Goal: Complete application form: Complete application form

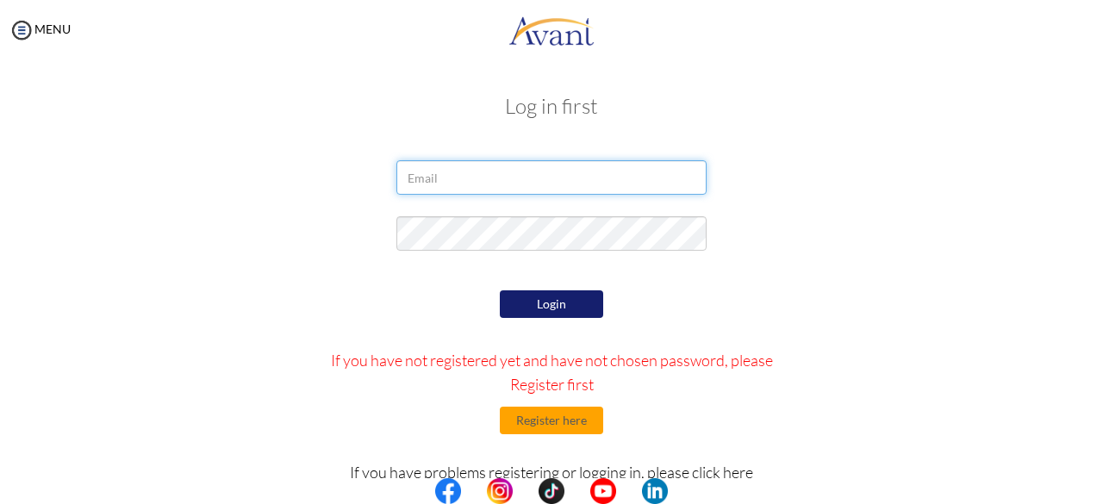
click at [432, 178] on input "email" at bounding box center [551, 177] width 310 height 34
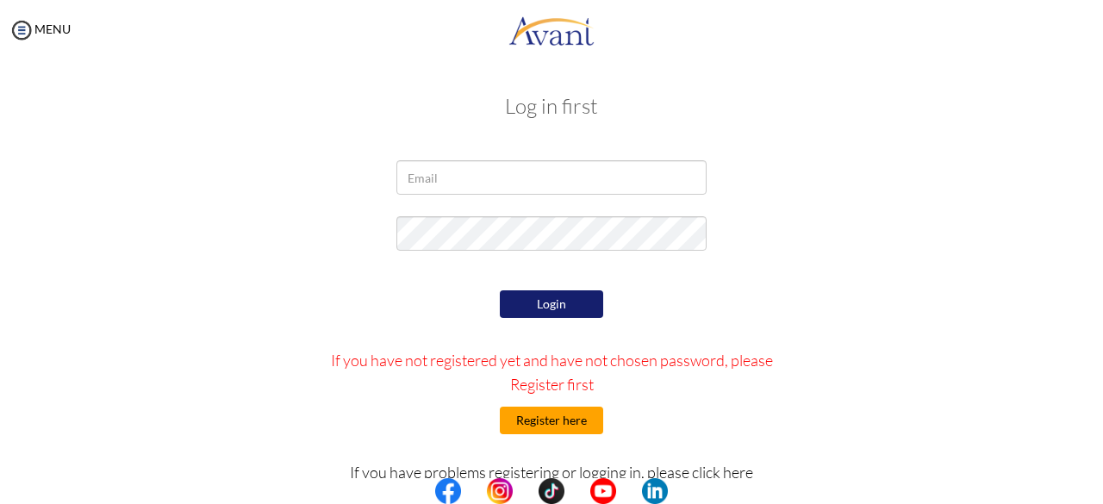
click at [432, 275] on button "Register here" at bounding box center [551, 421] width 103 height 28
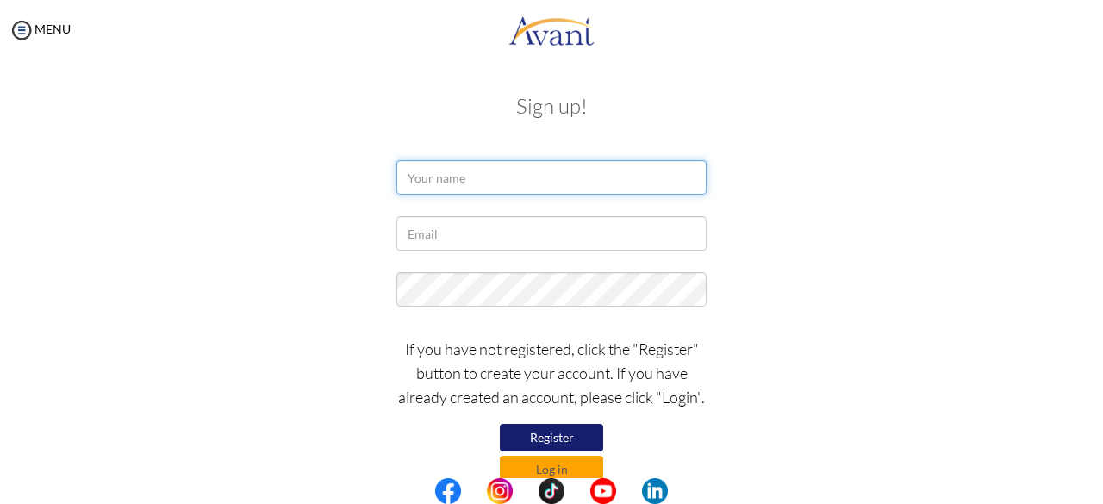
click at [432, 187] on input "text" at bounding box center [551, 177] width 310 height 34
click at [360, 189] on div at bounding box center [551, 181] width 1008 height 43
click at [432, 185] on input "text" at bounding box center [551, 177] width 310 height 34
type input "Obaa Yaa Dankyi"
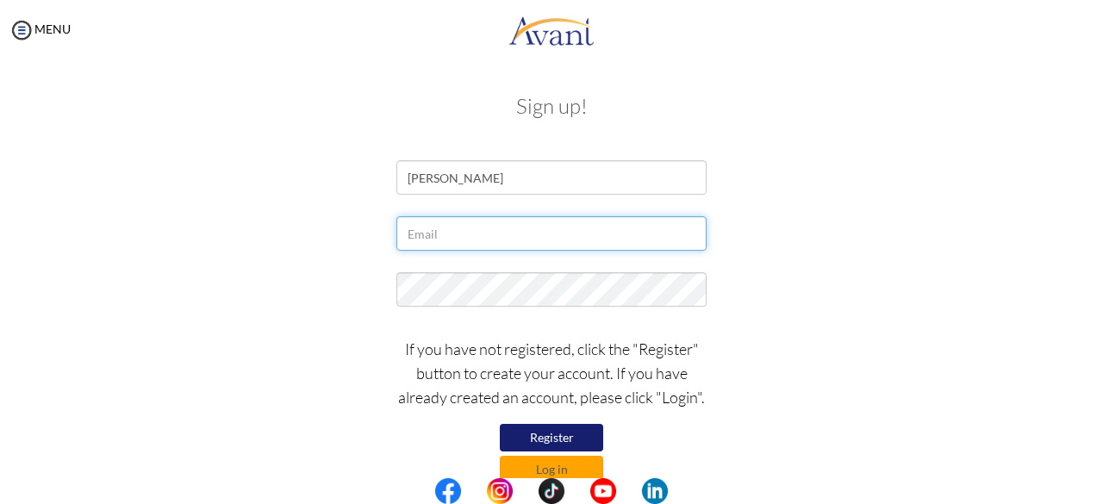
click at [432, 245] on input "text" at bounding box center [551, 233] width 310 height 34
type input "[EMAIL_ADDRESS][DOMAIN_NAME]"
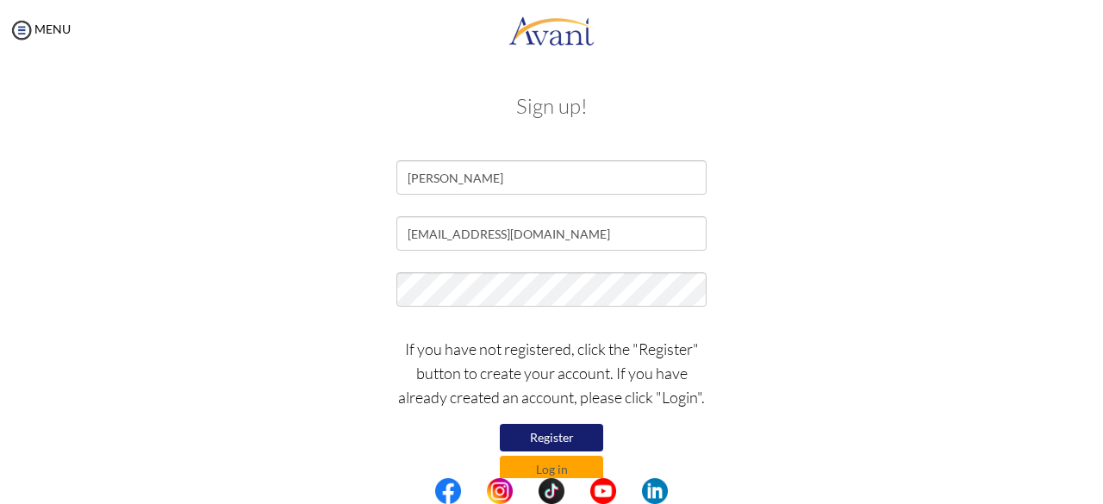
click at [432, 275] on button "Register" at bounding box center [551, 438] width 103 height 28
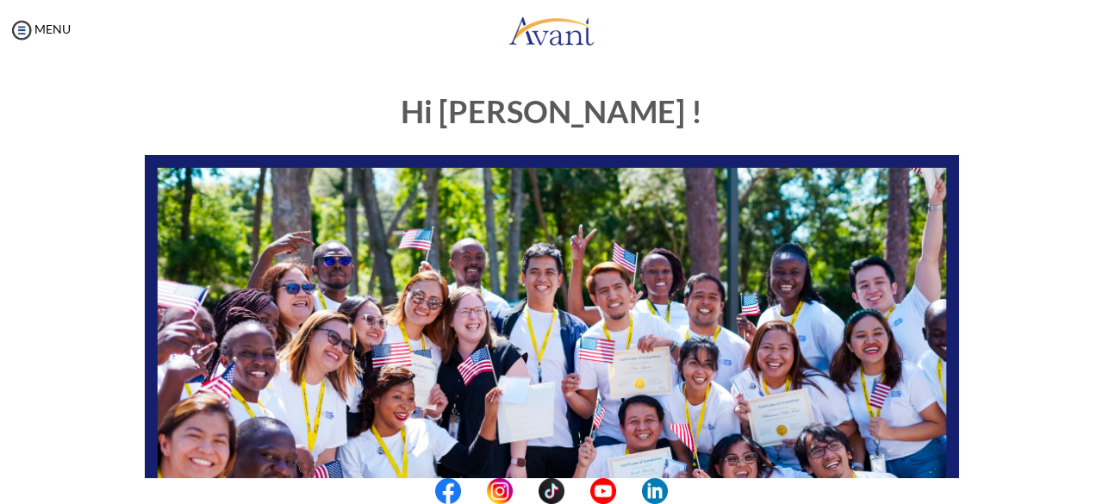
click at [827, 101] on h1 "Hi [PERSON_NAME] !" at bounding box center [552, 112] width 814 height 34
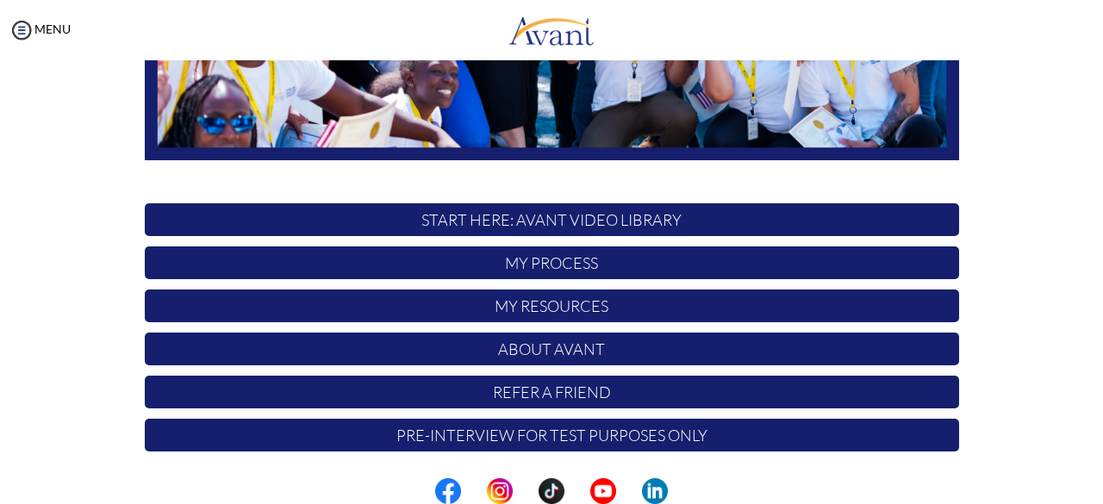
scroll to position [453, 0]
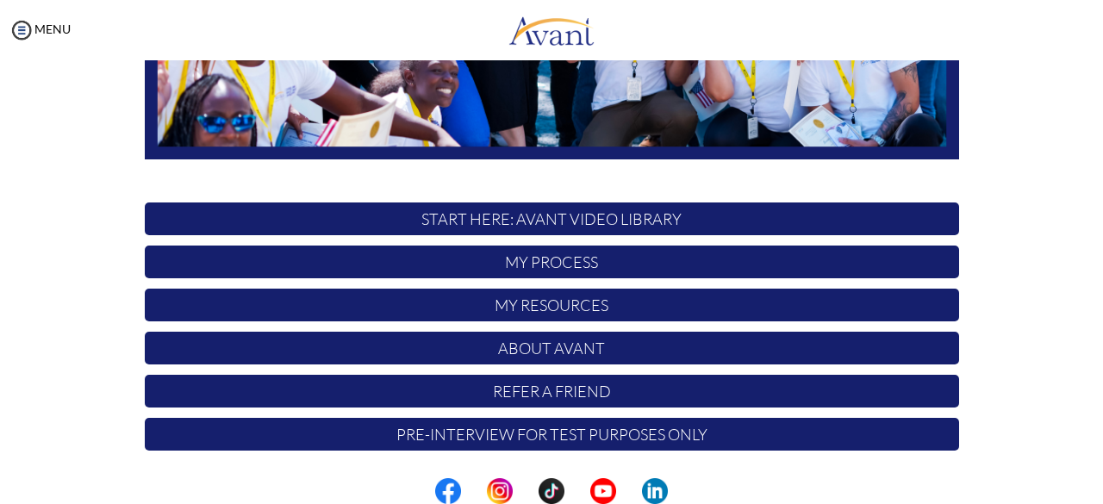
click at [510, 435] on p "Pre-Interview for test purposes only" at bounding box center [552, 434] width 814 height 33
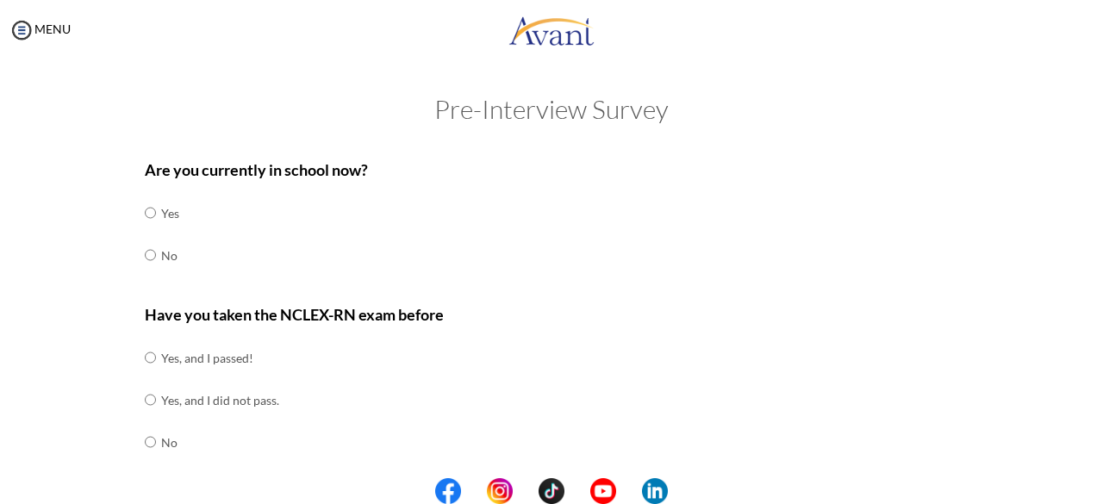
click at [369, 246] on div "Are you currently in school now? Yes No" at bounding box center [552, 226] width 814 height 136
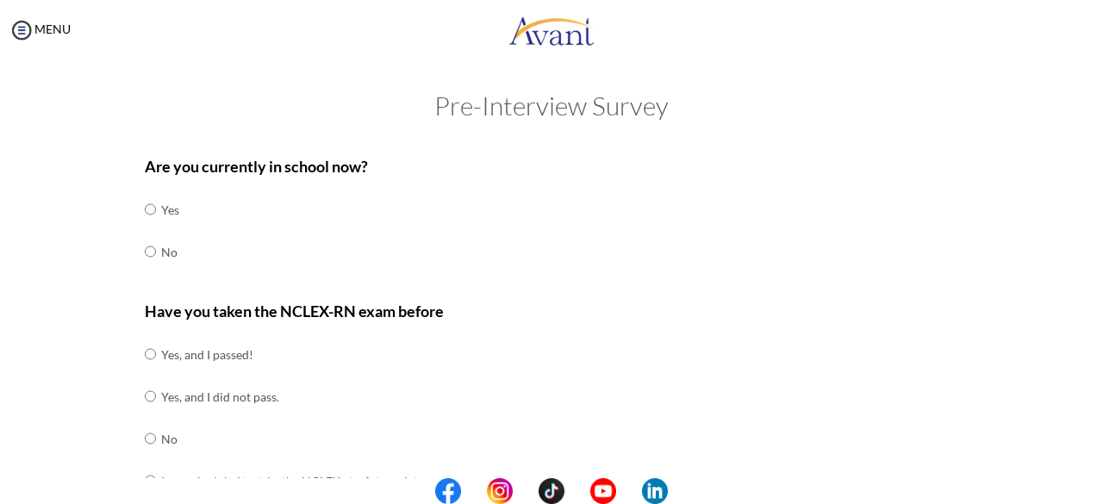
scroll to position [0, 0]
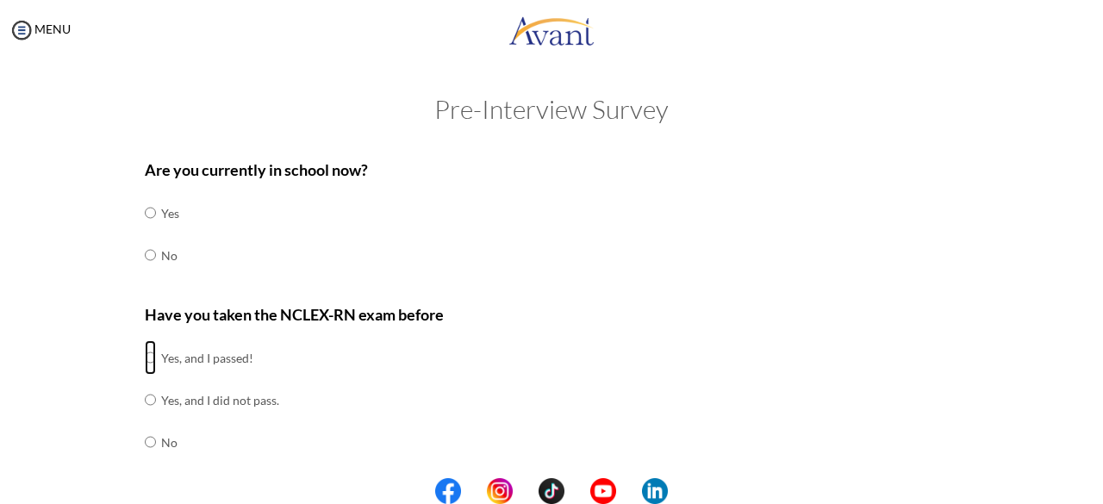
click at [145, 361] on input "radio" at bounding box center [150, 357] width 11 height 34
radio input "true"
click at [145, 256] on input "radio" at bounding box center [150, 255] width 11 height 34
radio input "true"
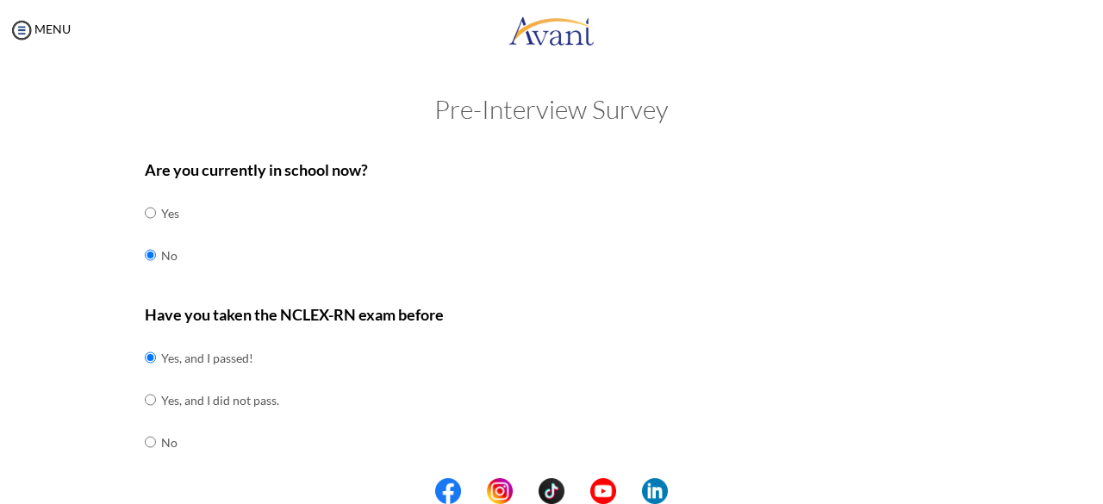
click at [367, 230] on div "Are you currently in school now? Yes No" at bounding box center [552, 226] width 814 height 136
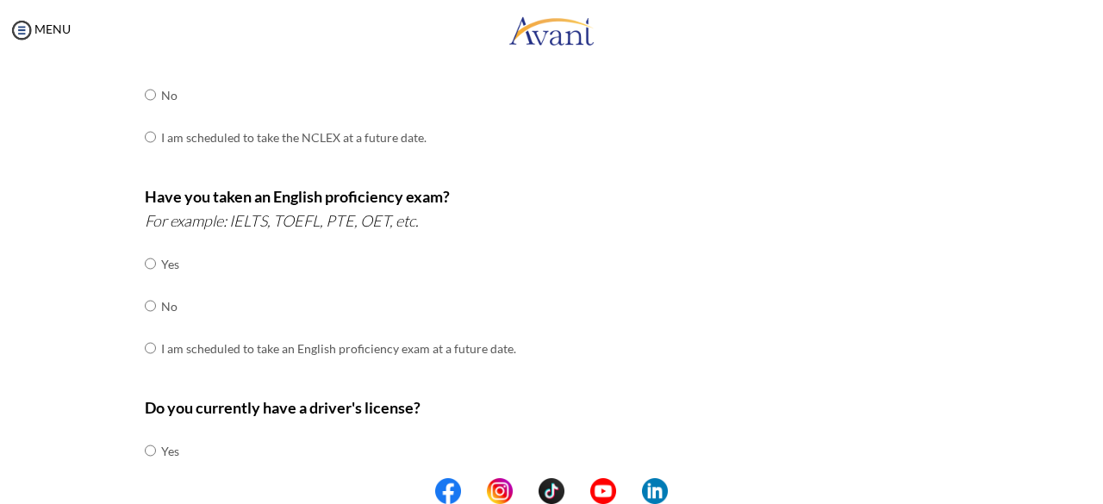
scroll to position [379, 0]
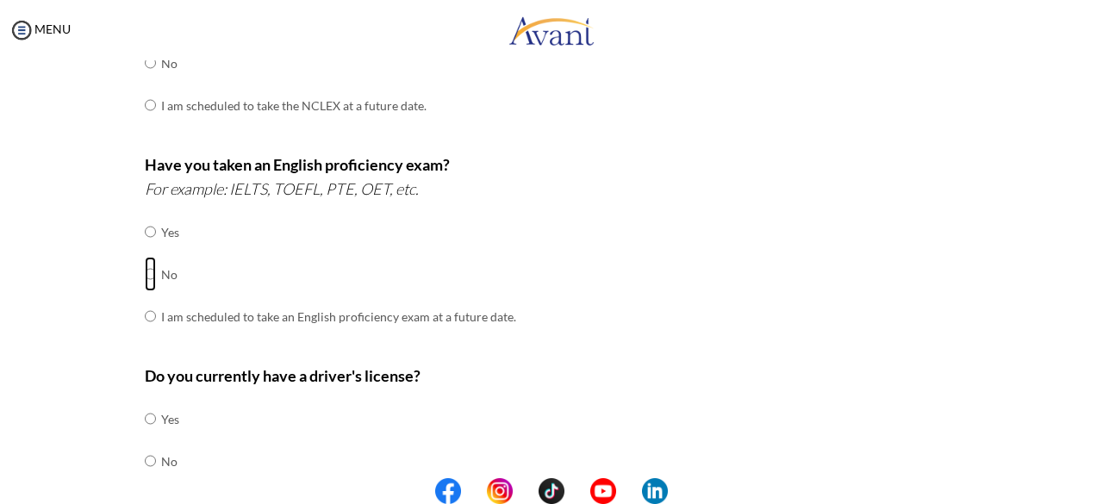
click at [145, 272] on input "radio" at bounding box center [150, 274] width 11 height 34
radio input "true"
click at [145, 417] on input "radio" at bounding box center [150, 419] width 11 height 34
radio input "true"
click at [145, 444] on input "radio" at bounding box center [150, 461] width 11 height 34
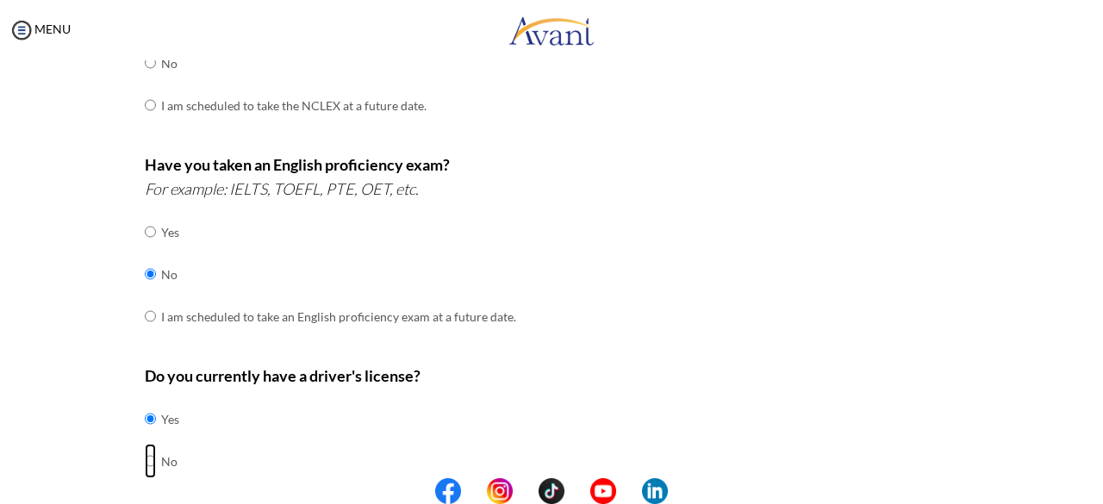
radio input "true"
click at [145, 402] on input "radio" at bounding box center [150, 419] width 11 height 34
radio input "true"
click at [707, 323] on div "Have you taken an English proficiency exam? For example: IELTS, TOEFL, PTE, OET…" at bounding box center [552, 254] width 814 height 203
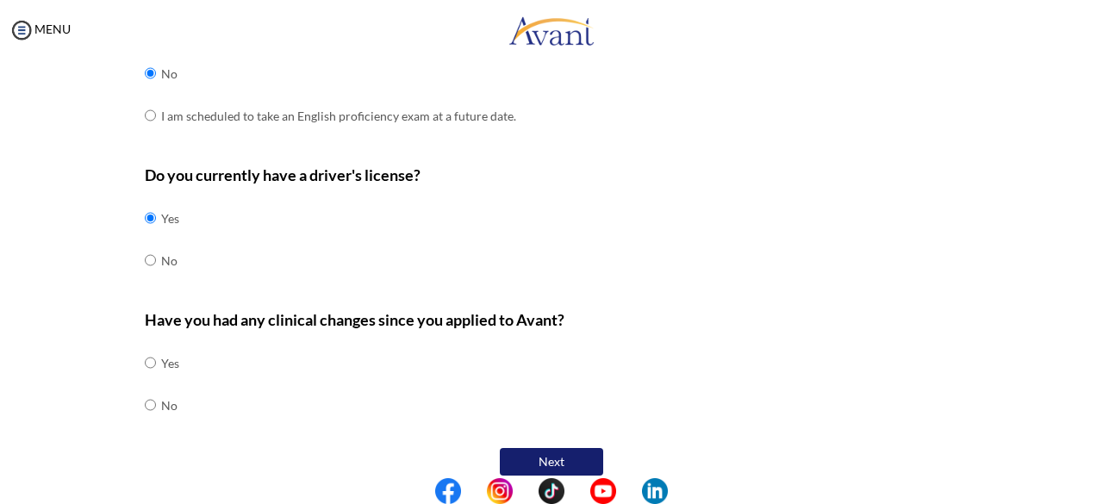
scroll to position [595, 0]
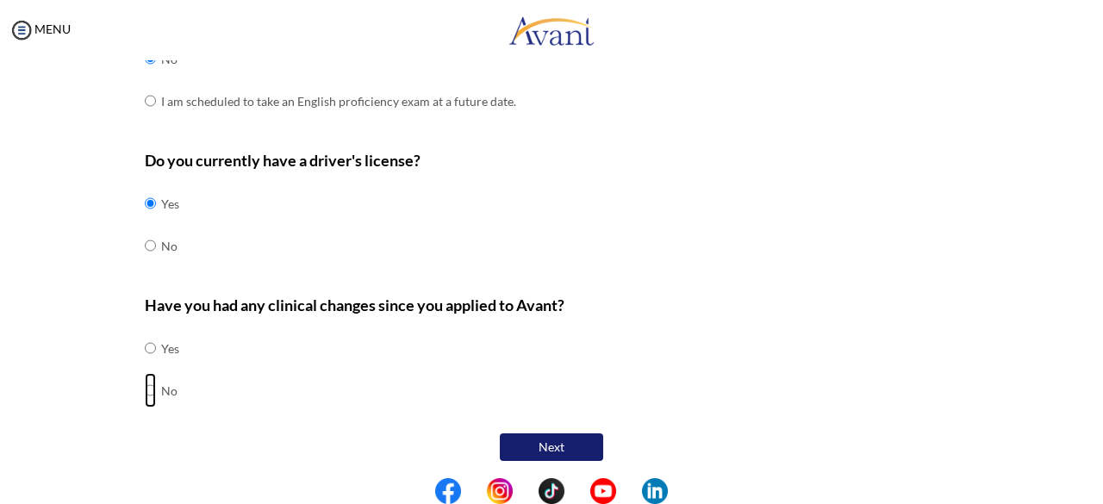
click at [145, 390] on input "radio" at bounding box center [150, 390] width 11 height 34
radio input "true"
click at [553, 438] on button "Next" at bounding box center [551, 447] width 103 height 28
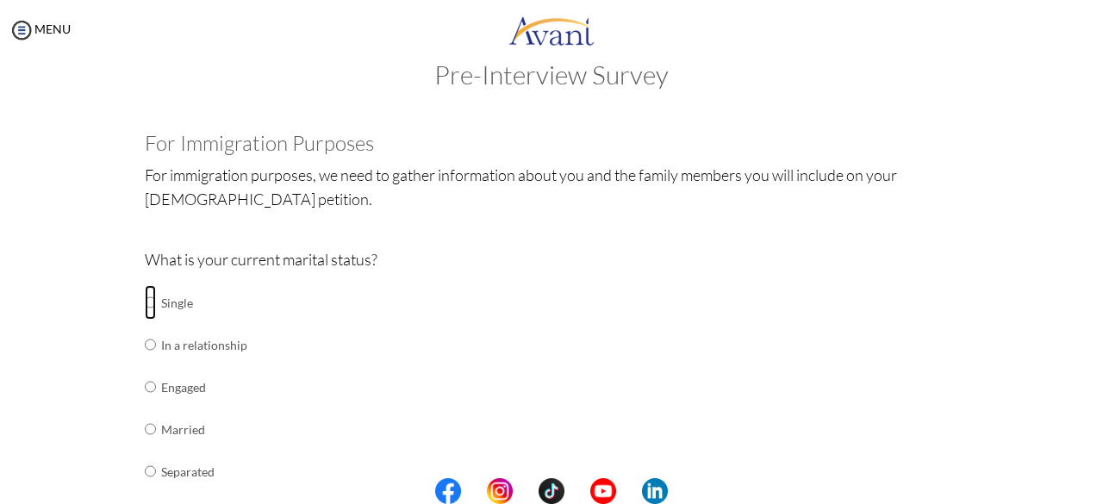
click at [145, 296] on input "radio" at bounding box center [150, 302] width 11 height 34
radio input "true"
click at [145, 327] on input "radio" at bounding box center [150, 344] width 11 height 34
radio input "true"
click at [145, 285] on input "radio" at bounding box center [150, 302] width 11 height 34
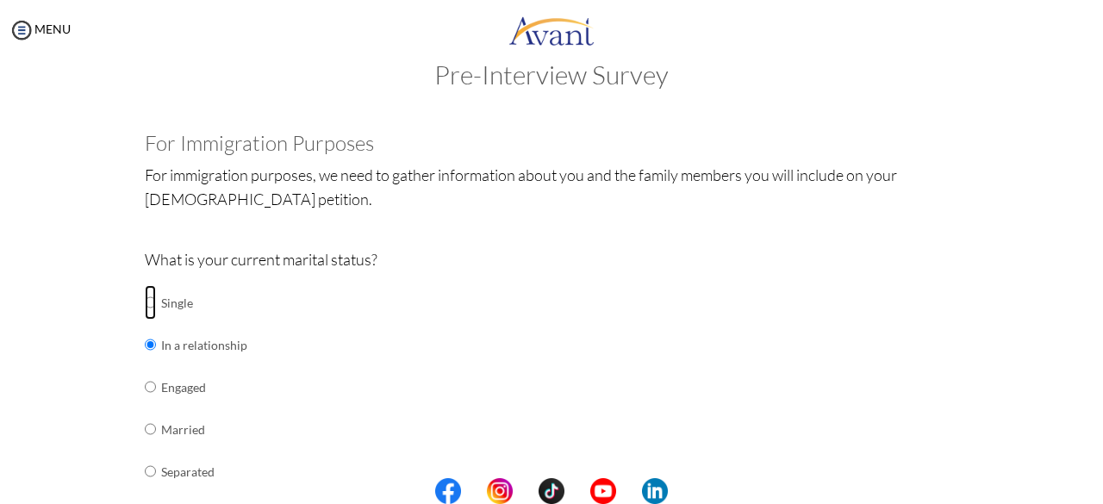
radio input "true"
click at [145, 385] on input "radio" at bounding box center [150, 387] width 11 height 34
radio input "true"
click at [368, 350] on div "What is your current marital status? Single In a relationship Engaged Married S…" at bounding box center [552, 420] width 814 height 347
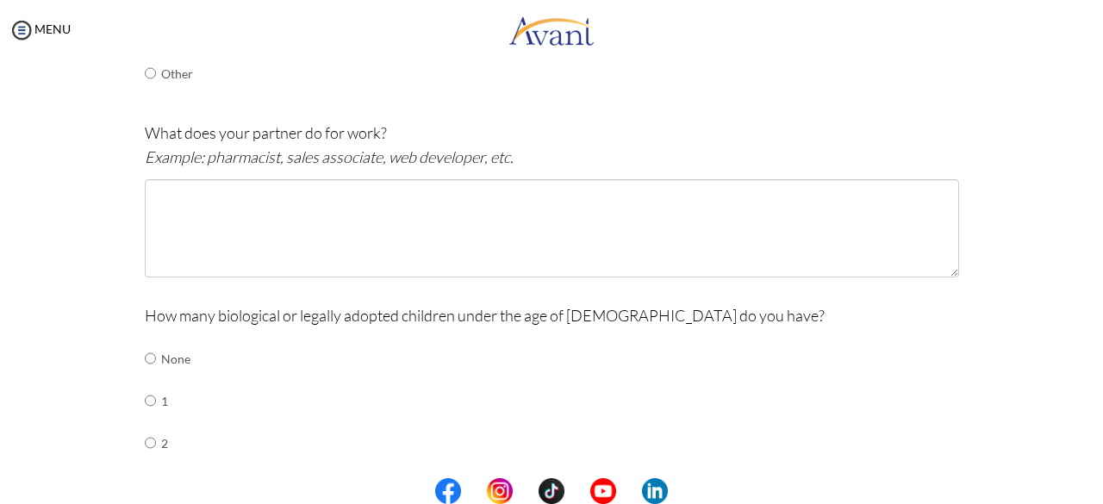
scroll to position [552, 0]
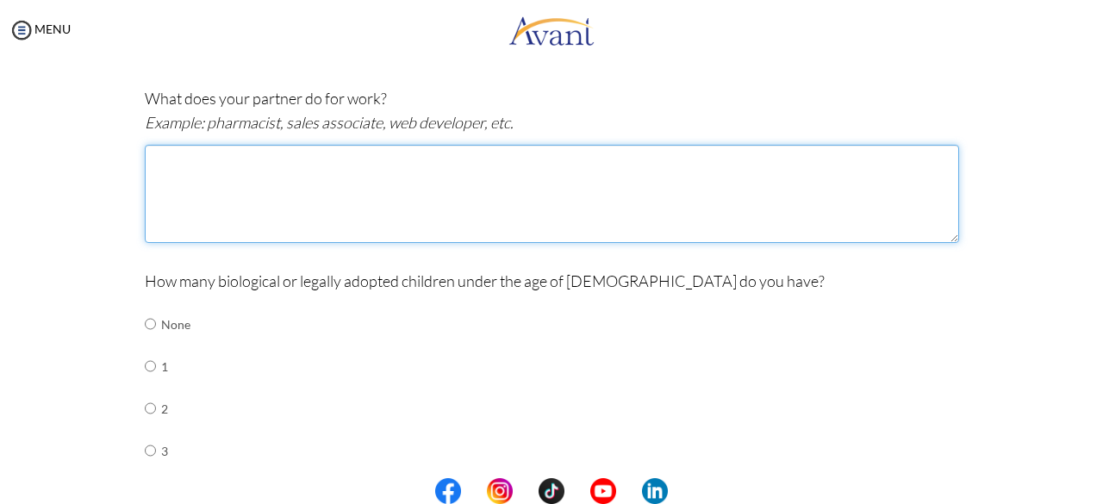
click at [226, 190] on textarea at bounding box center [552, 194] width 814 height 98
type textarea "Insurance Brooker"
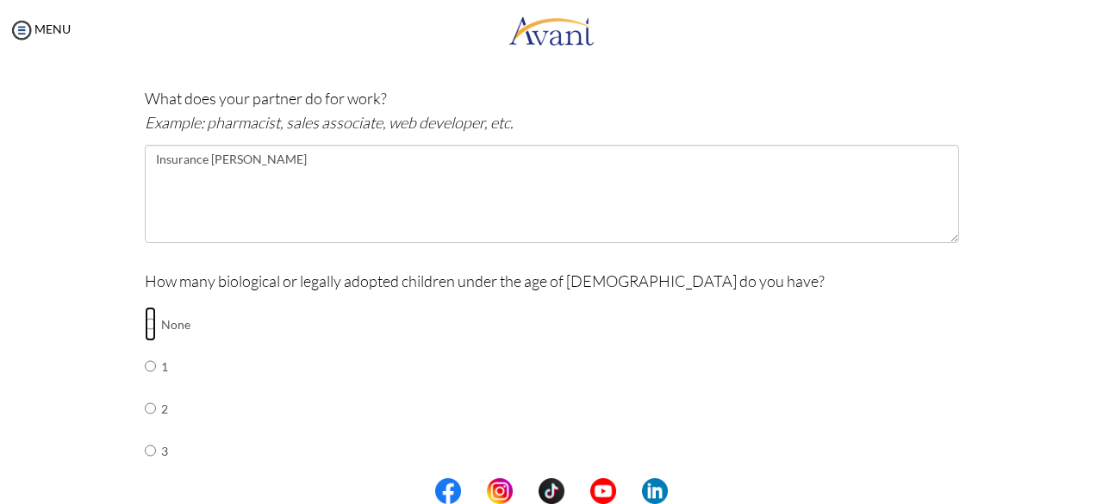
click at [145, 319] on input "radio" at bounding box center [150, 324] width 11 height 34
radio input "true"
click at [800, 290] on p "How many biological or legally adopted children under the age of [DEMOGRAPHIC_D…" at bounding box center [552, 281] width 814 height 24
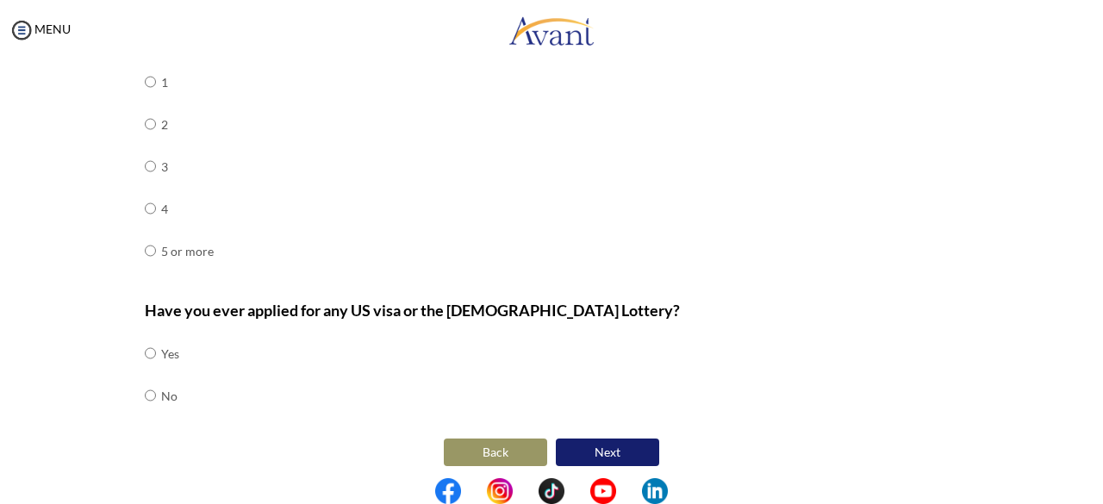
scroll to position [840, 0]
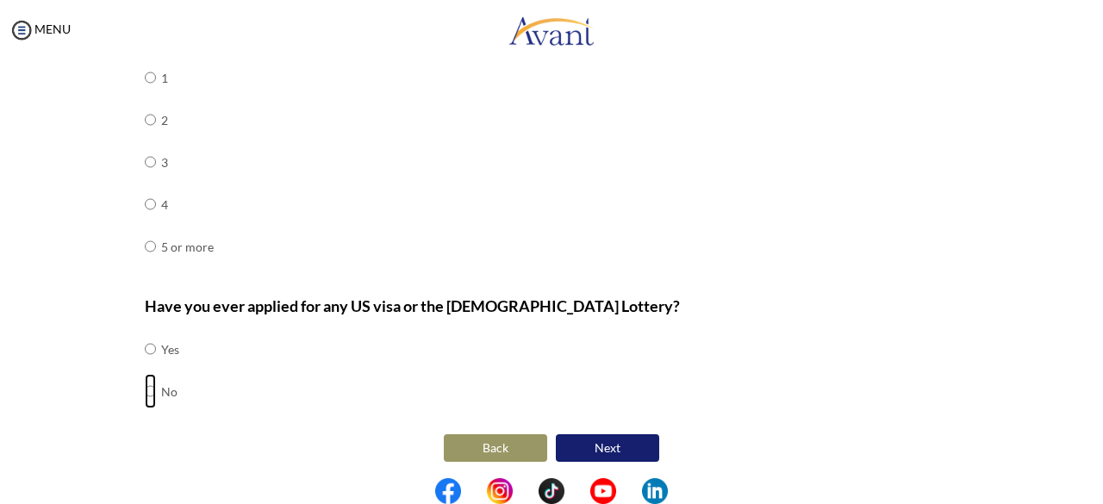
click at [145, 390] on input "radio" at bounding box center [150, 391] width 11 height 34
radio input "true"
click at [586, 442] on button "Next" at bounding box center [607, 448] width 103 height 28
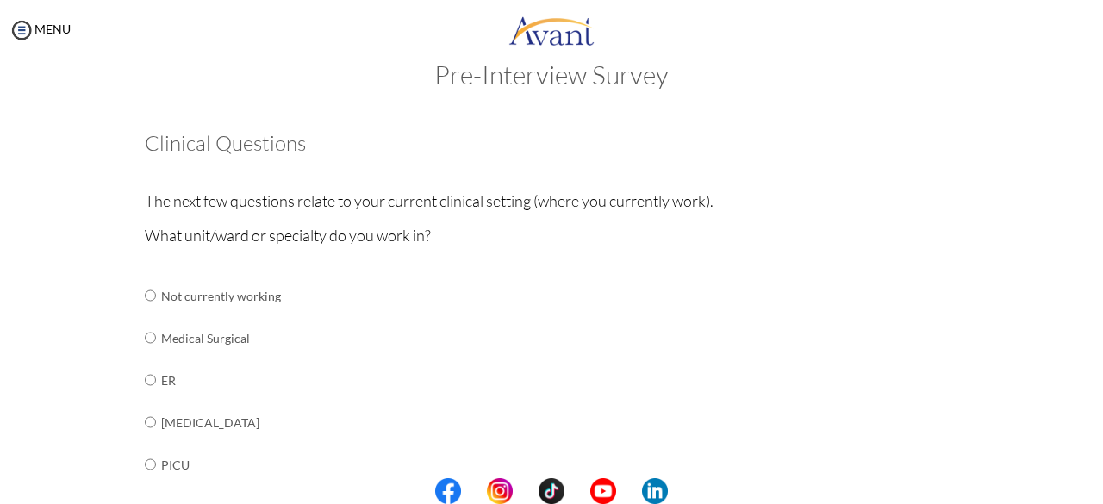
click at [864, 224] on p "What unit/ward or specialty do you work in?" at bounding box center [552, 235] width 814 height 24
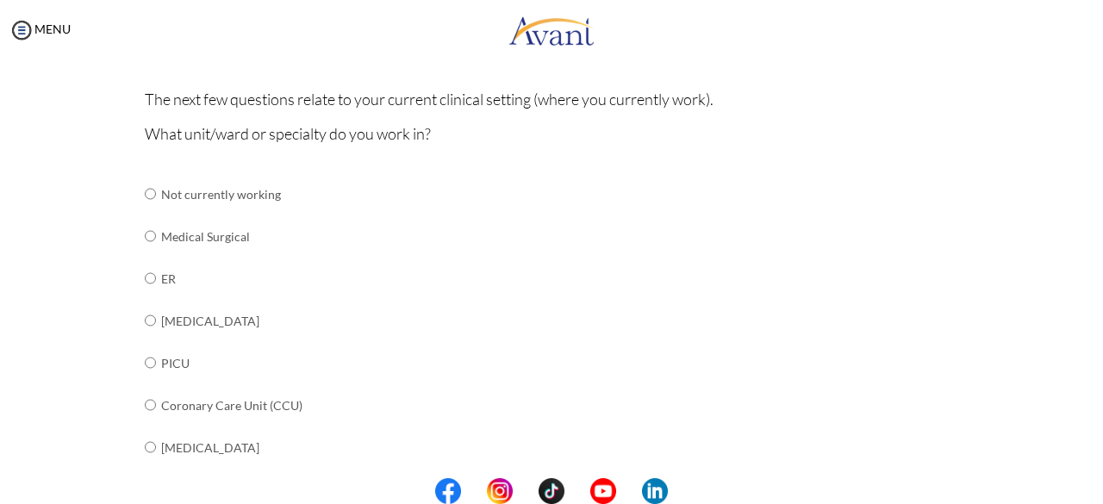
scroll to position [85, 0]
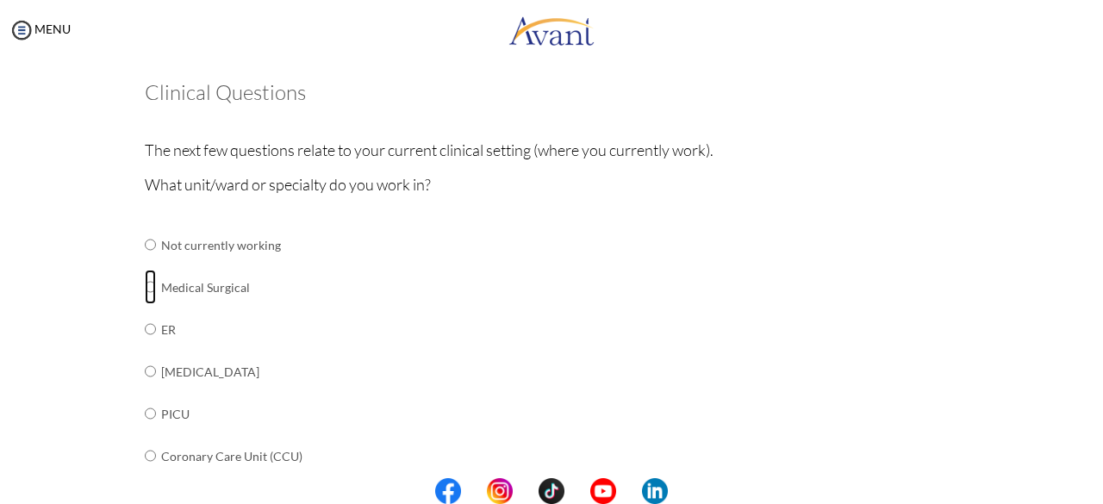
click at [145, 289] on input "radio" at bounding box center [150, 287] width 11 height 34
radio input "true"
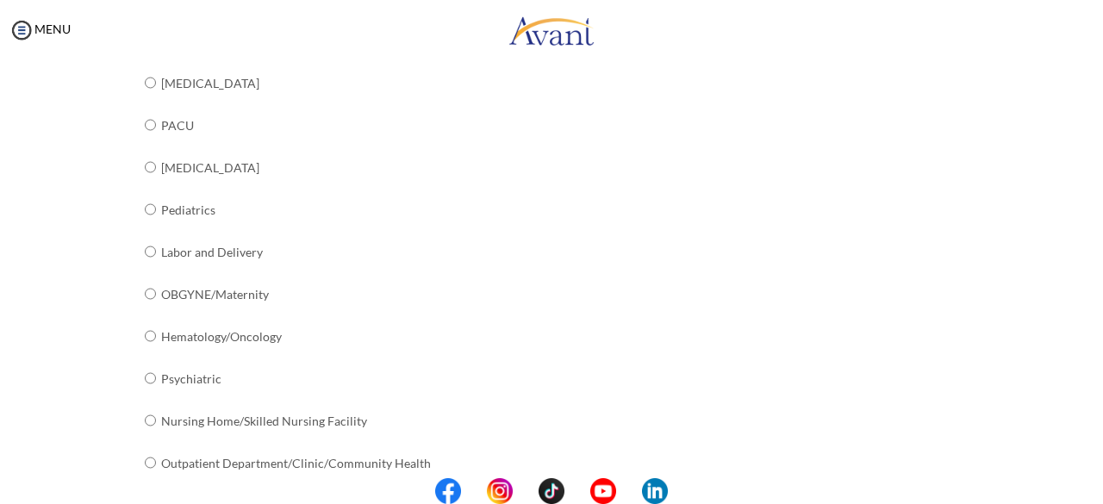
scroll to position [740, 0]
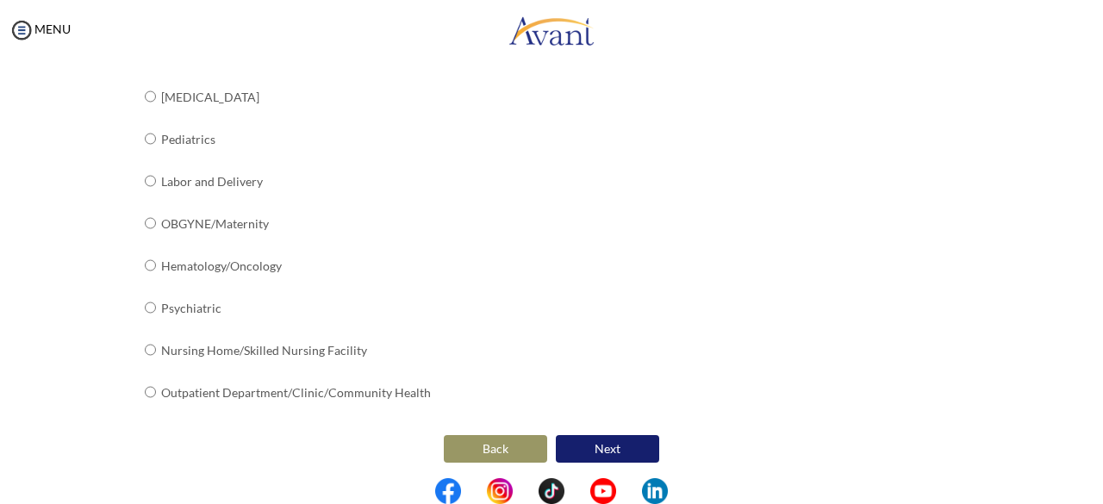
click at [601, 443] on button "Next" at bounding box center [607, 449] width 103 height 28
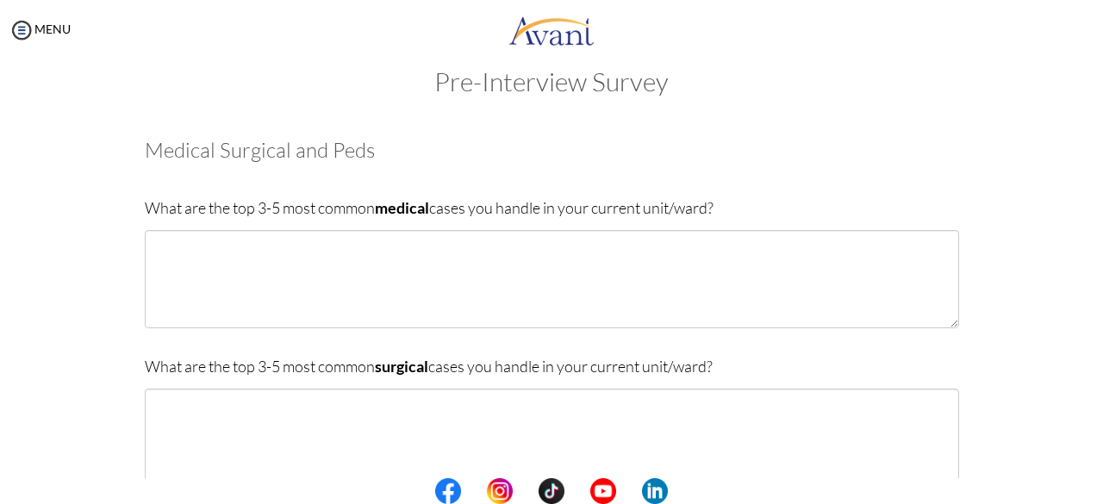
scroll to position [0, 0]
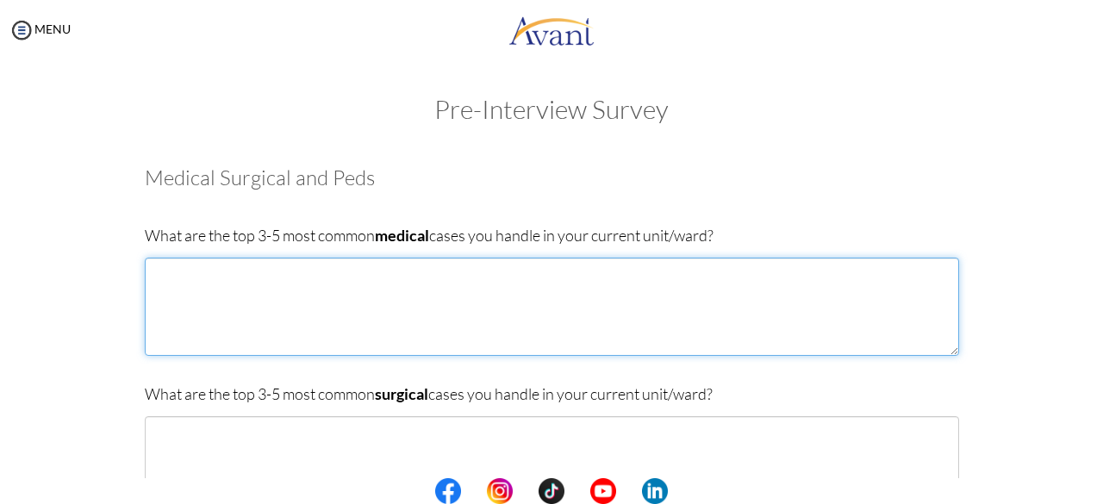
click at [234, 294] on textarea at bounding box center [552, 307] width 814 height 98
type textarea "R"
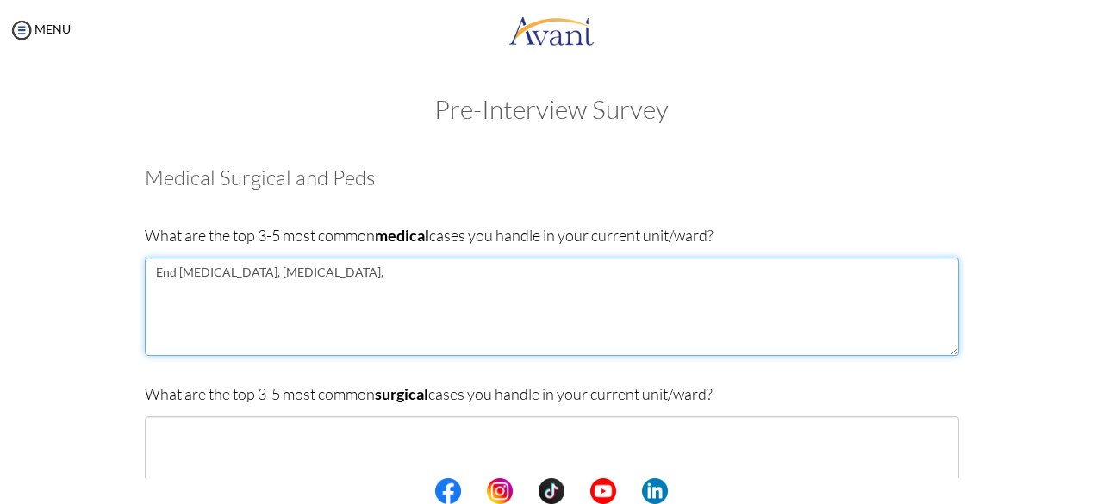
click at [365, 277] on textarea "End stage renal disease, Acute kidney Injury," at bounding box center [552, 307] width 814 height 98
click at [0, 0] on span "injury," at bounding box center [0, 0] width 0 height 0
click at [190, 278] on textarea "End stage renal disease, Acute kidney injury," at bounding box center [552, 307] width 814 height 98
click at [0, 0] on div "-stage" at bounding box center [0, 0] width 0 height 0
click at [396, 276] on textarea "End-stage renal disease, Acute kidney injury," at bounding box center [552, 307] width 814 height 98
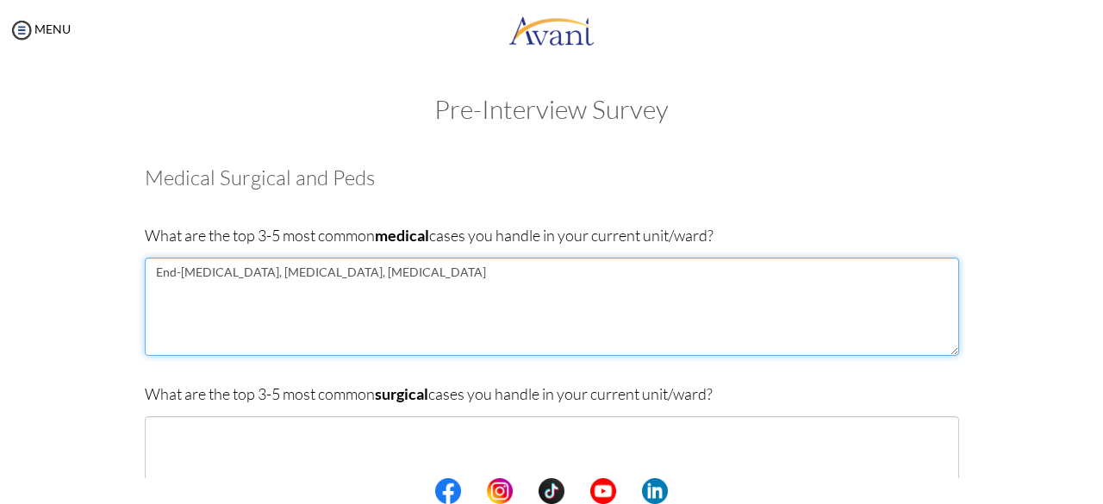
type textarea "End-stage renal disease, Acute kidney injury, Kidney failure"
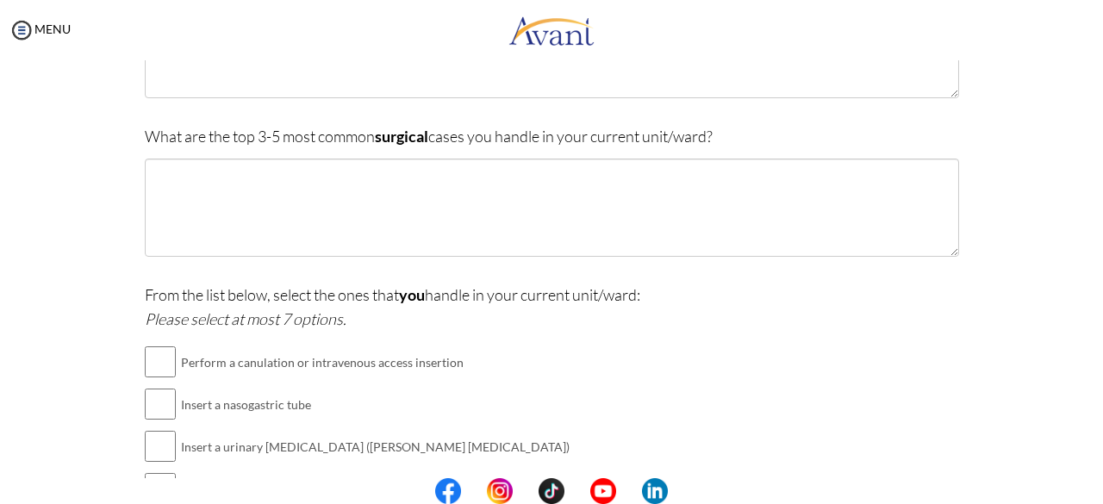
scroll to position [276, 0]
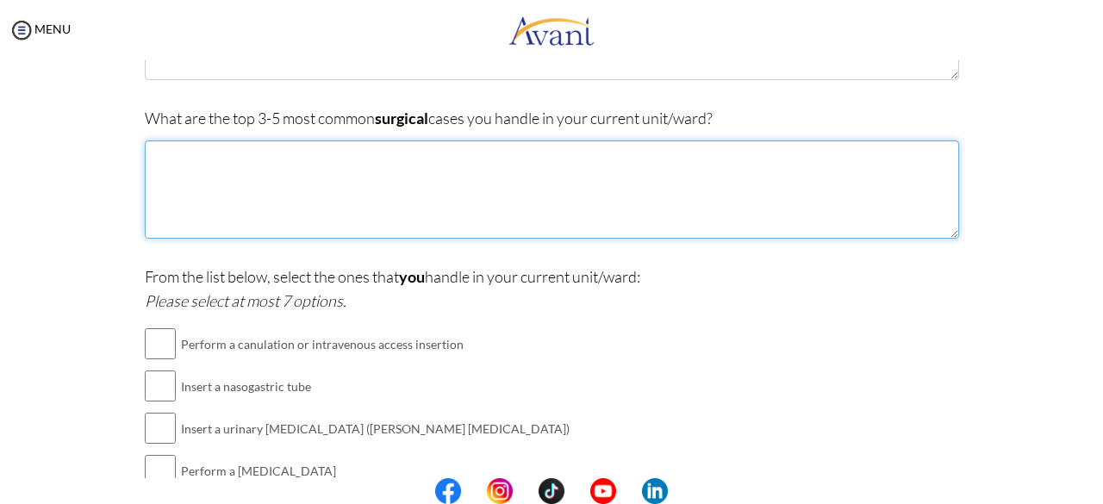
click at [202, 156] on textarea at bounding box center [552, 189] width 814 height 98
type textarea "Post kidney transplant"
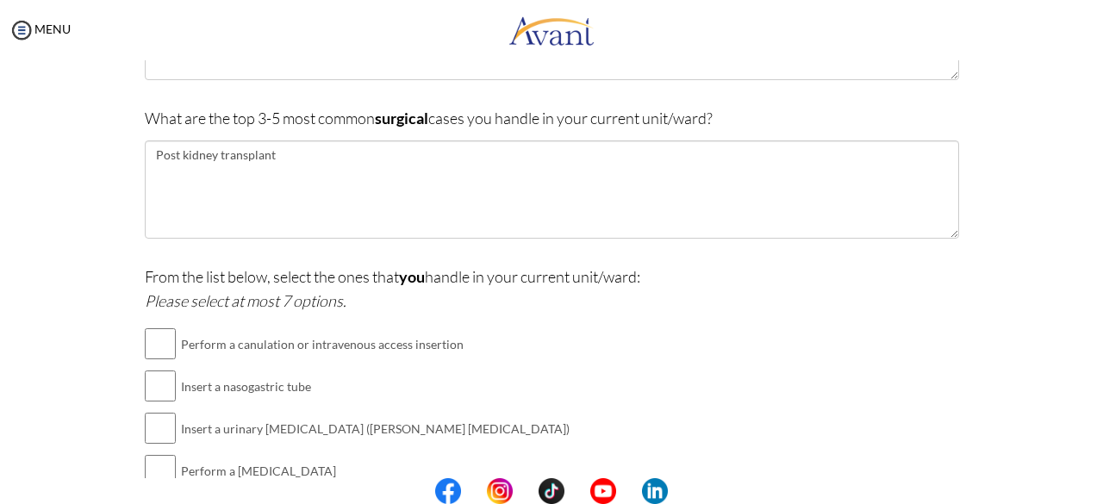
click at [667, 321] on div "From the list below, select the ones that you handle in your current unit/ward:…" at bounding box center [552, 472] width 814 height 414
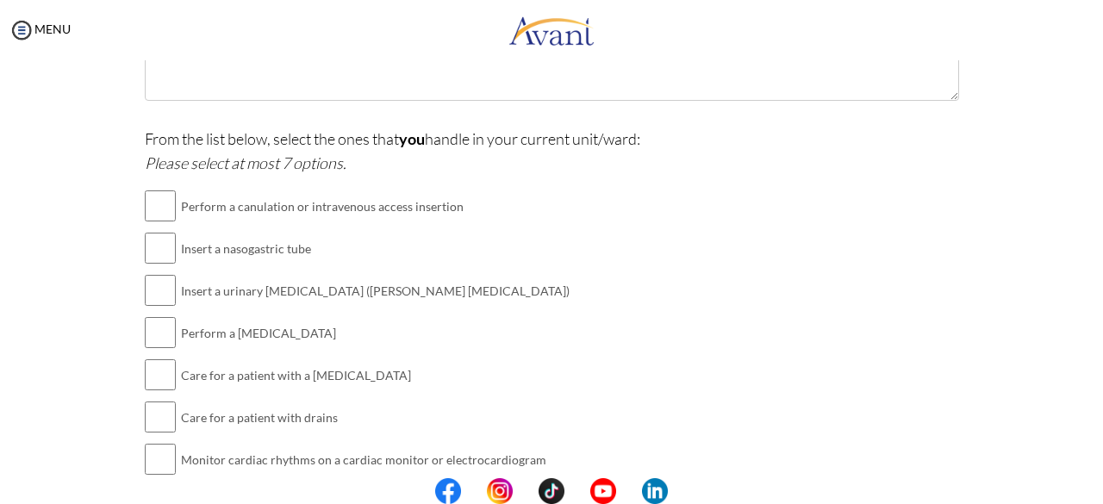
scroll to position [448, 0]
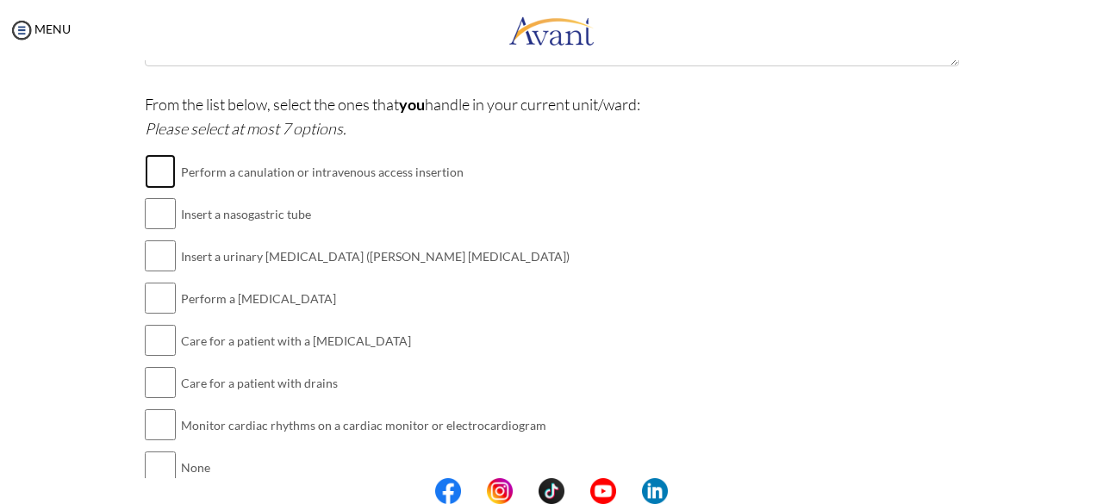
click at [155, 167] on input "checkbox" at bounding box center [160, 171] width 31 height 34
checkbox input "true"
click at [148, 260] on input "checkbox" at bounding box center [160, 256] width 31 height 34
checkbox input "true"
click at [150, 294] on input "checkbox" at bounding box center [160, 298] width 31 height 34
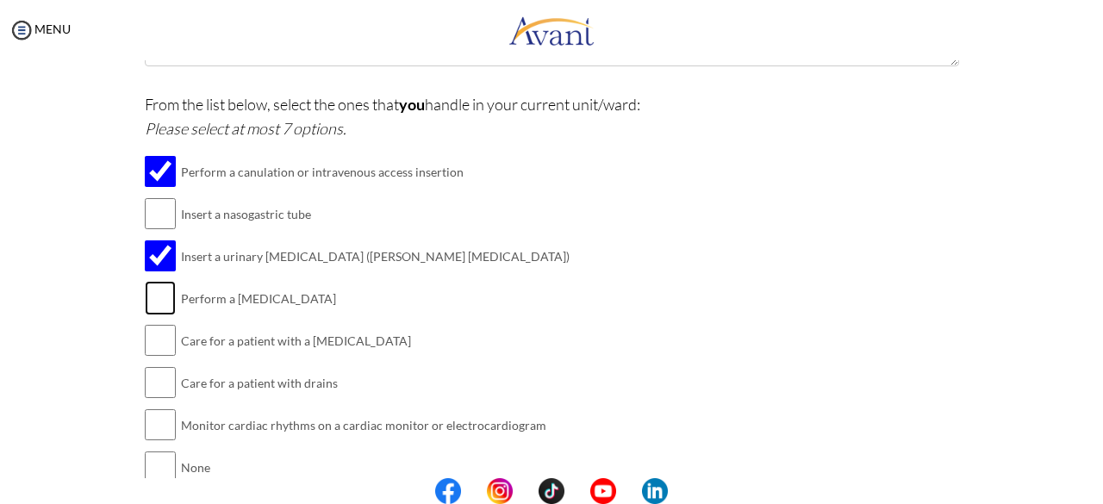
checkbox input "true"
click at [152, 377] on input "checkbox" at bounding box center [160, 382] width 31 height 34
checkbox input "true"
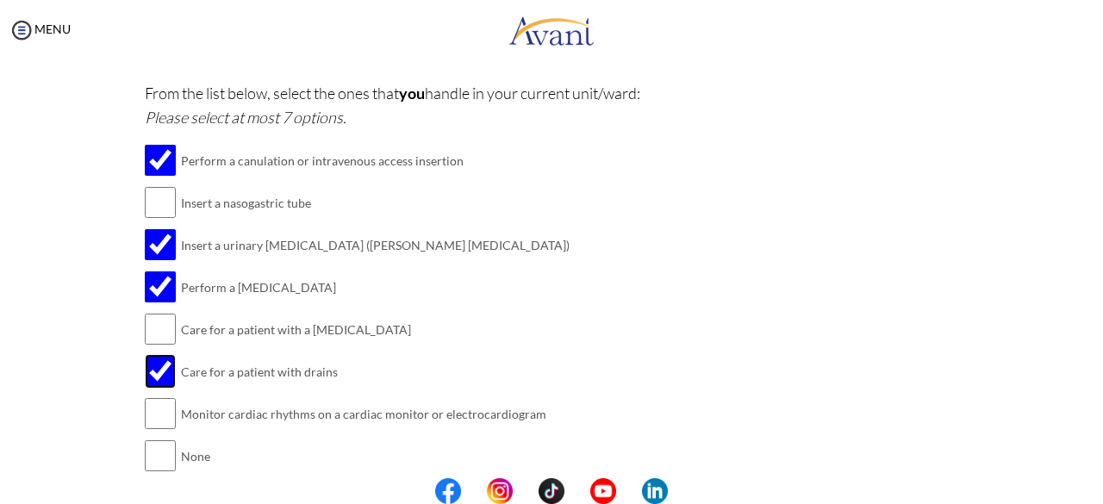
scroll to position [457, 0]
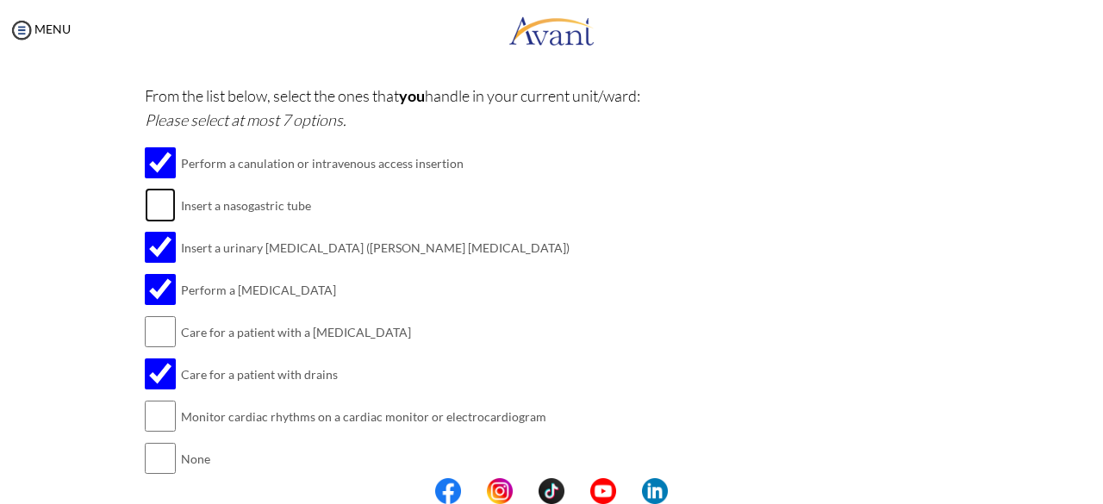
click at [155, 205] on input "checkbox" at bounding box center [160, 205] width 31 height 34
checkbox input "true"
click at [145, 321] on input "checkbox" at bounding box center [160, 332] width 31 height 34
click at [162, 322] on input "checkbox" at bounding box center [160, 332] width 31 height 34
checkbox input "false"
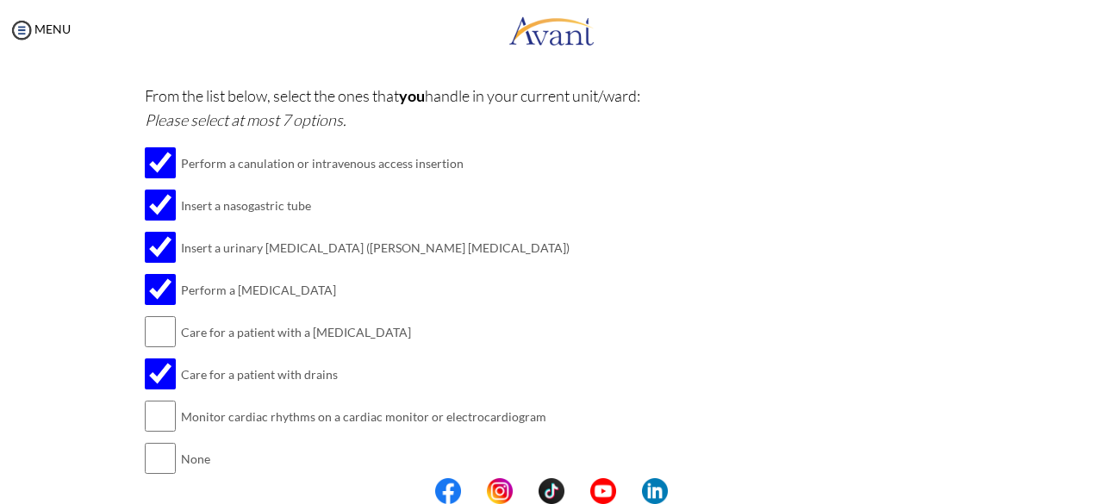
click at [606, 296] on div "From the list below, select the ones that you handle in your current unit/ward:…" at bounding box center [552, 291] width 814 height 414
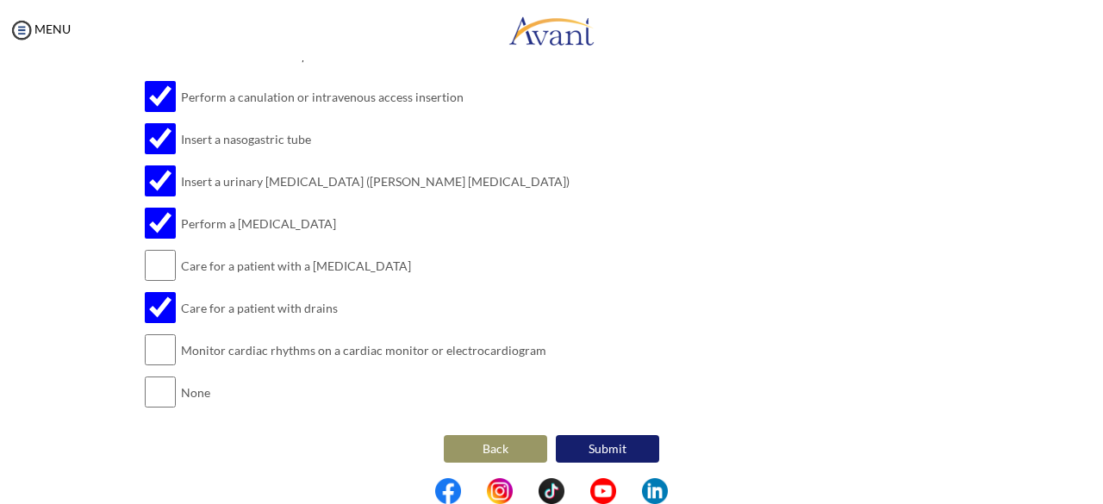
scroll to position [526, 0]
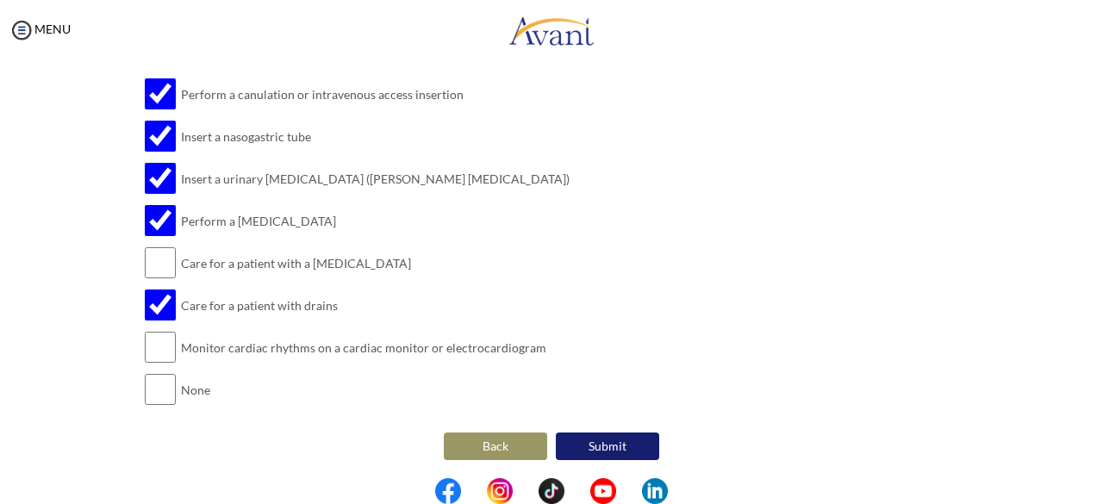
click at [603, 436] on button "Submit" at bounding box center [607, 447] width 103 height 28
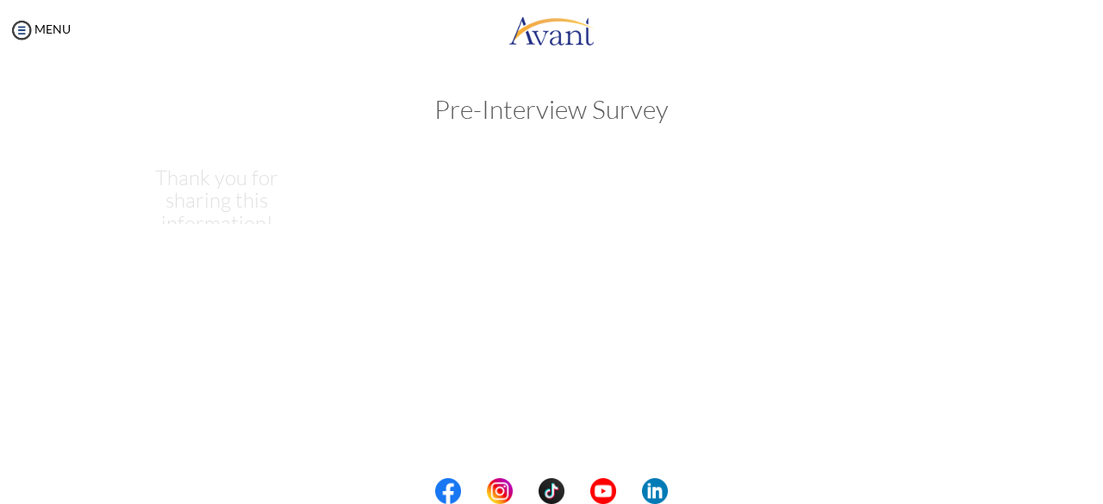
scroll to position [0, 0]
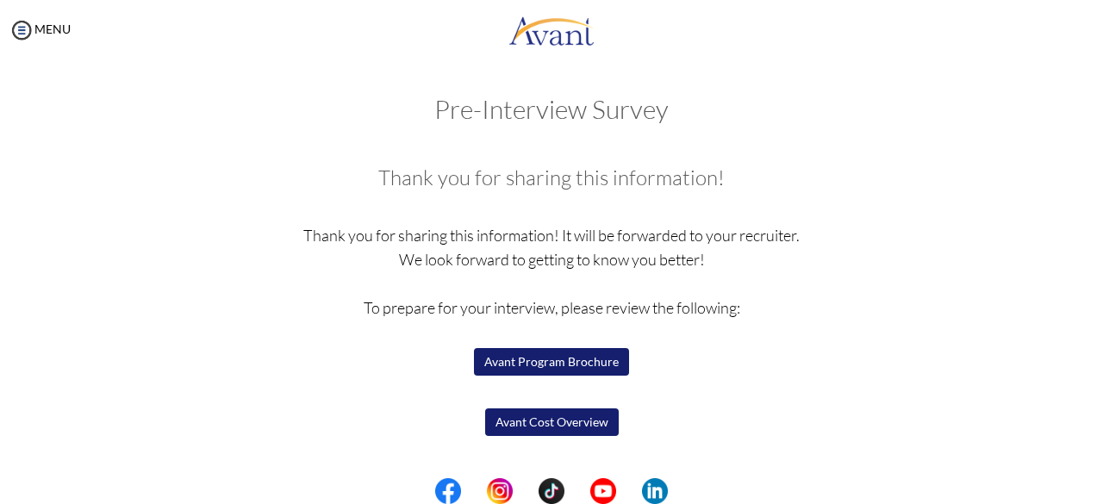
click at [571, 351] on button "Avant Program Brochure" at bounding box center [551, 362] width 155 height 28
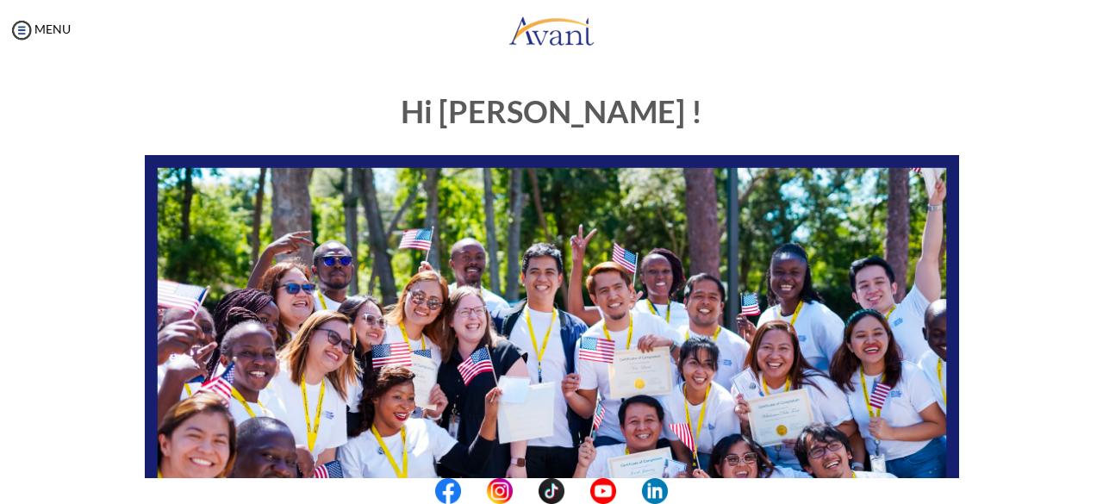
click at [452, 59] on div "MENU" at bounding box center [551, 32] width 1103 height 65
click at [216, 78] on div "Hi Obaa ! START HERE: Avant Video Library My Process My Resources About Avant R…" at bounding box center [552, 496] width 840 height 837
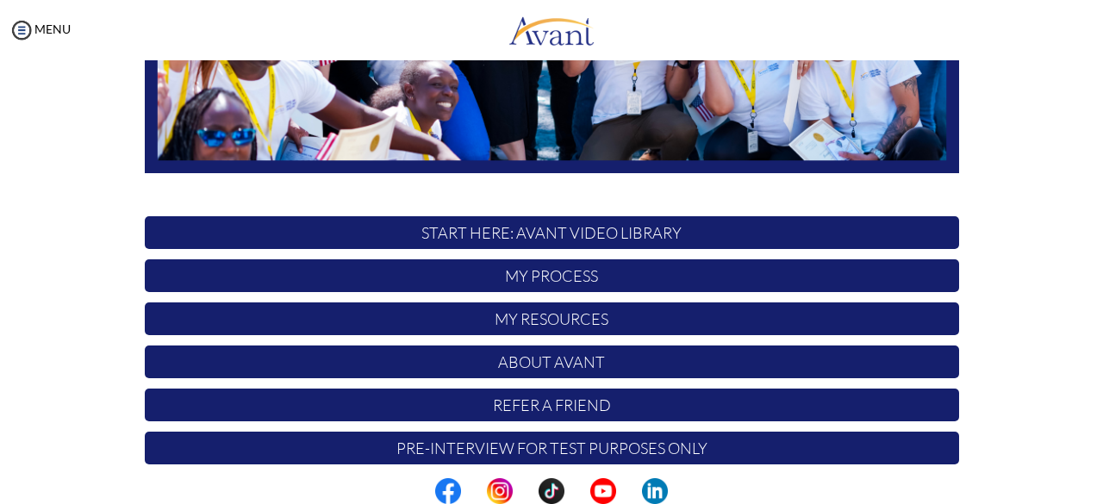
scroll to position [453, 0]
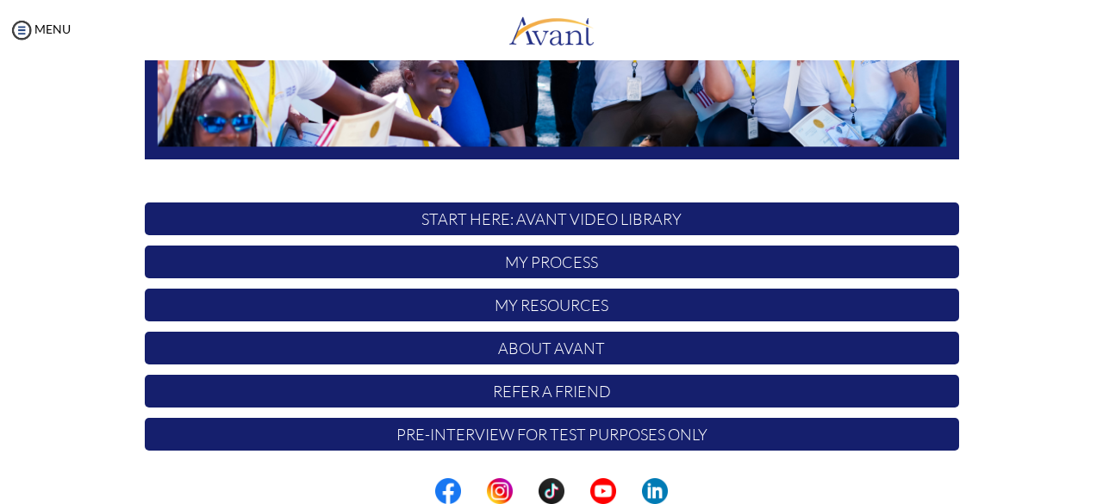
click at [574, 305] on p "My Resources" at bounding box center [552, 305] width 814 height 33
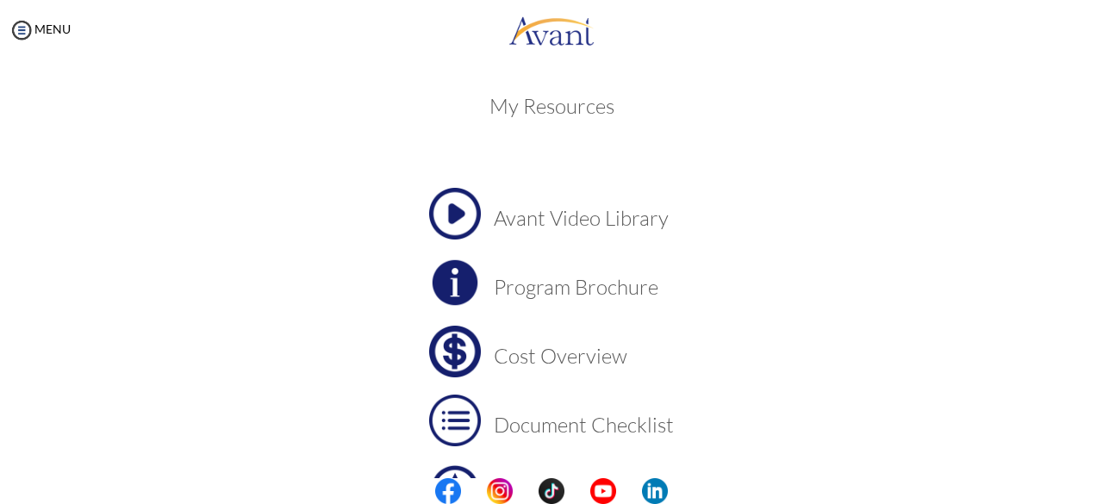
click at [532, 356] on h3 "Cost Overview" at bounding box center [584, 356] width 180 height 22
click at [508, 345] on h3 "Cost Overview" at bounding box center [584, 356] width 180 height 22
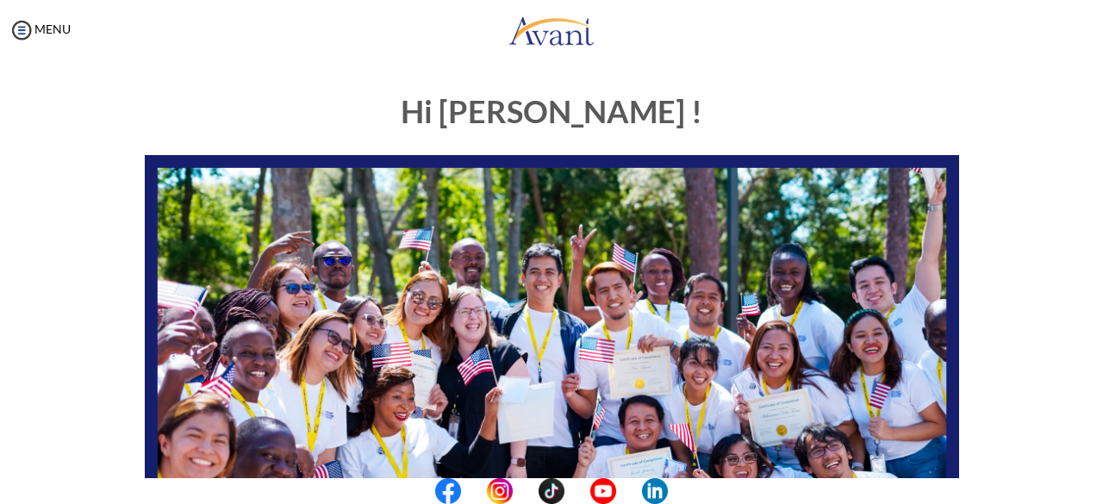
click at [953, 72] on div "My Status What is the next step? We would like you to watch the introductory vi…" at bounding box center [551, 312] width 1103 height 504
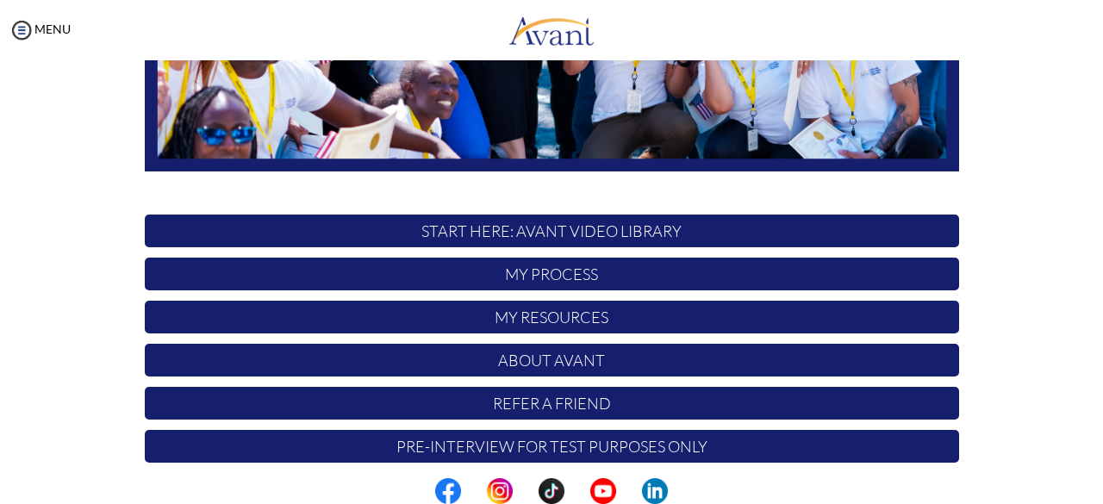
scroll to position [453, 0]
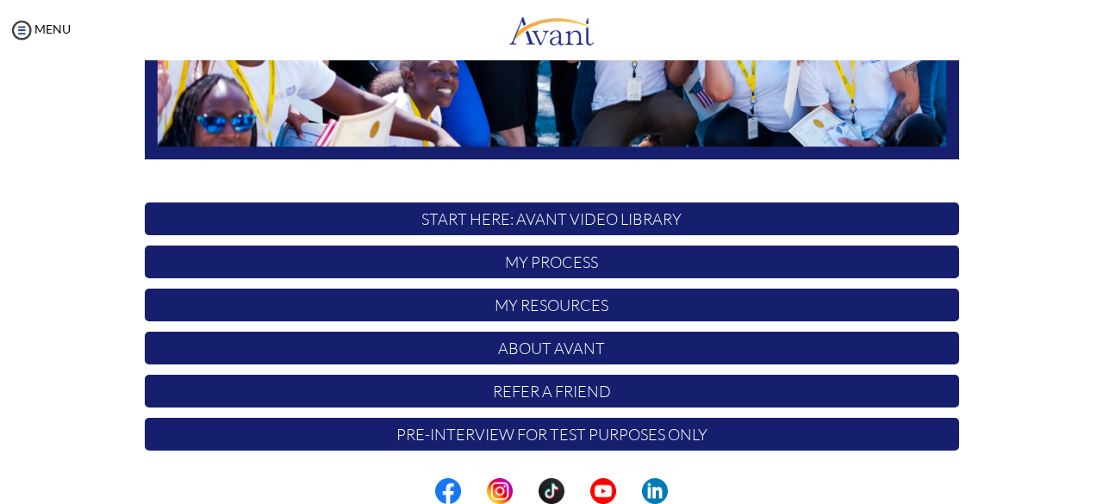
click at [614, 422] on p "Pre-Interview for test purposes only" at bounding box center [552, 434] width 814 height 33
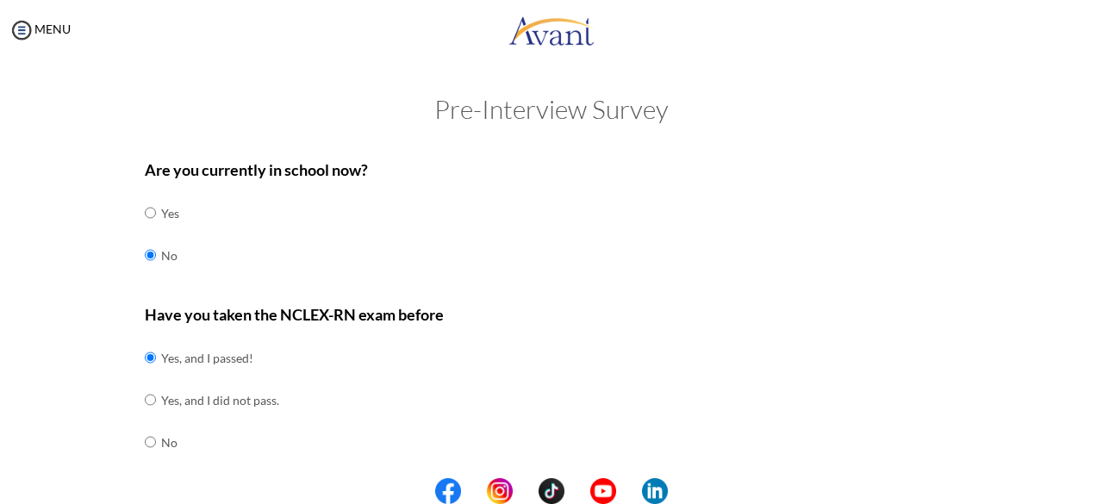
scroll to position [595, 0]
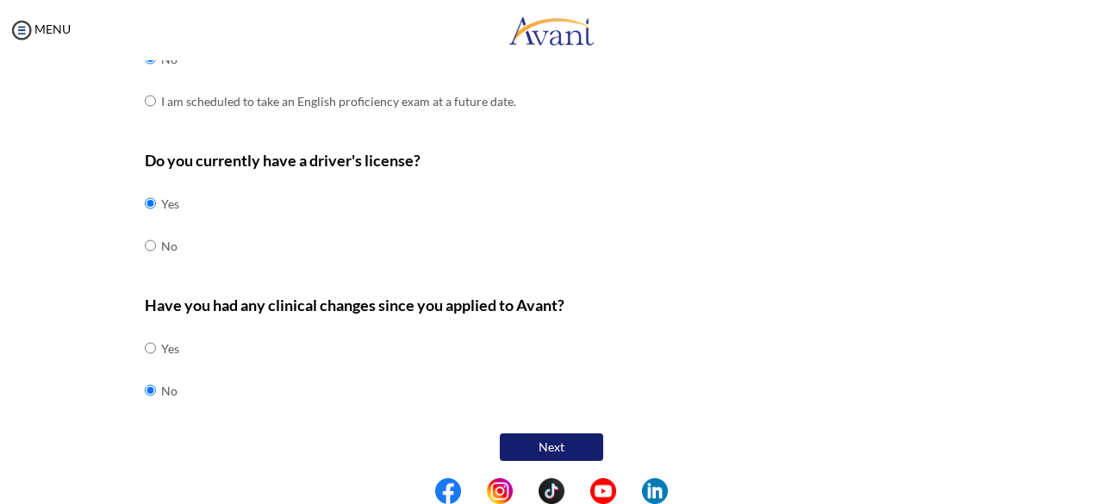
click at [581, 444] on button "Next" at bounding box center [551, 447] width 103 height 28
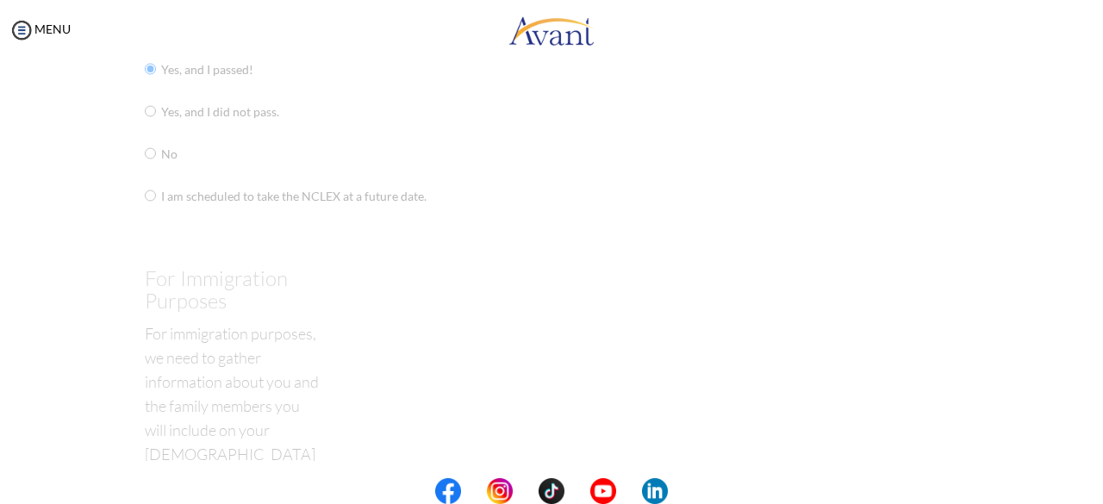
scroll to position [34, 0]
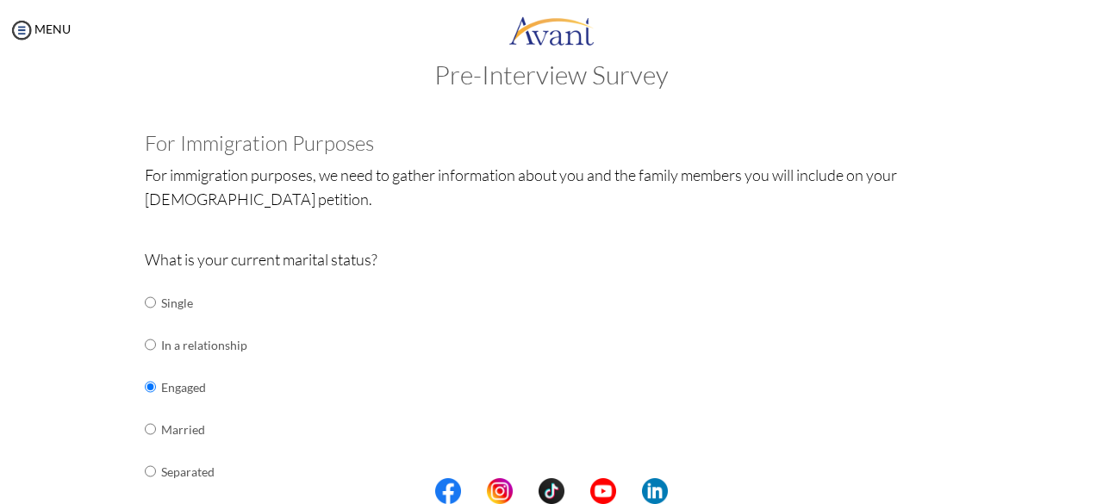
click at [888, 389] on div "What is your current marital status? Single In a relationship Engaged Married S…" at bounding box center [552, 420] width 814 height 347
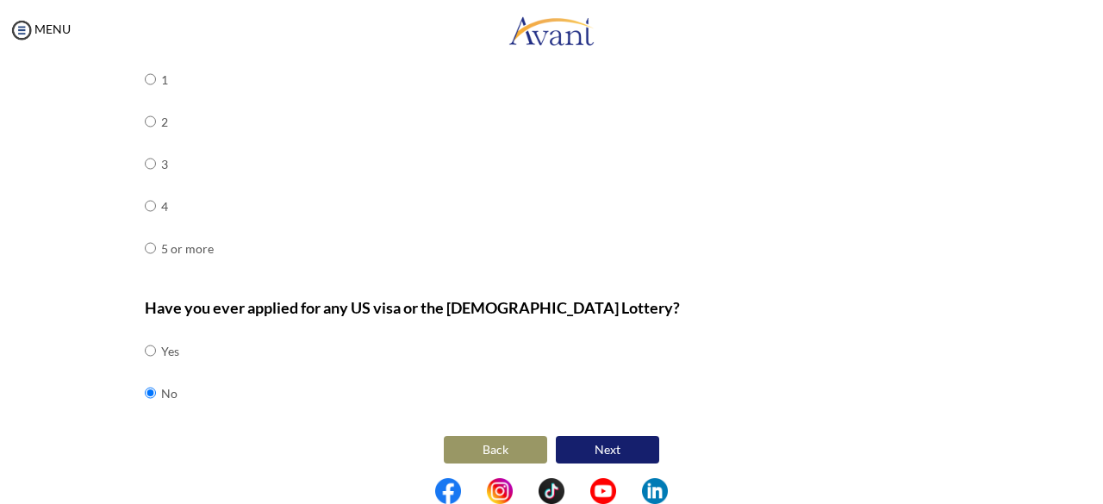
scroll to position [658, 0]
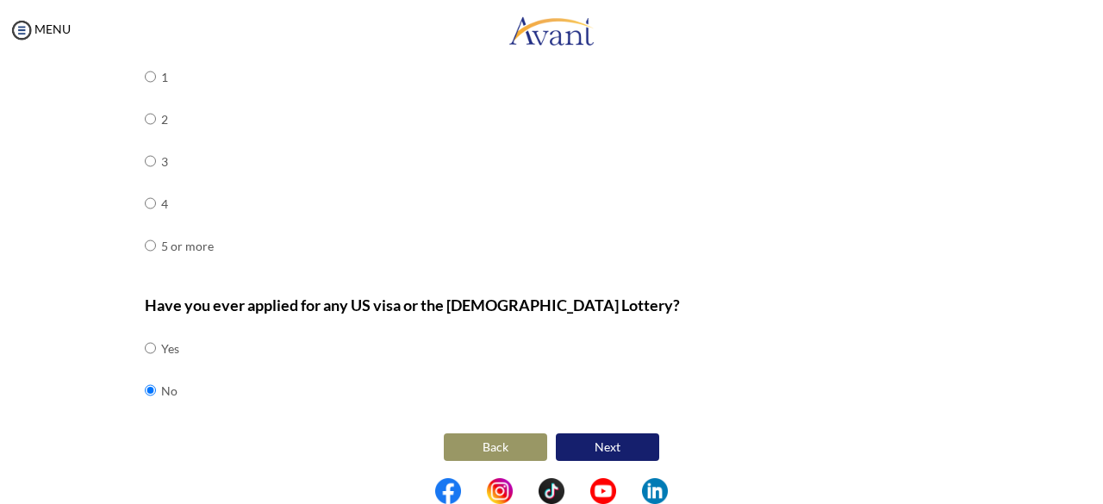
click at [613, 439] on button "Next" at bounding box center [607, 447] width 103 height 28
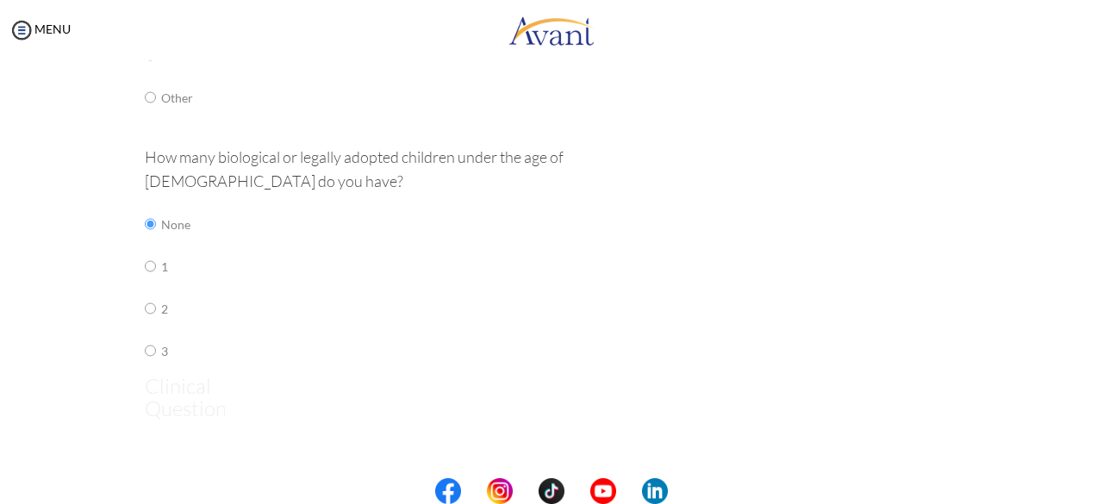
scroll to position [34, 0]
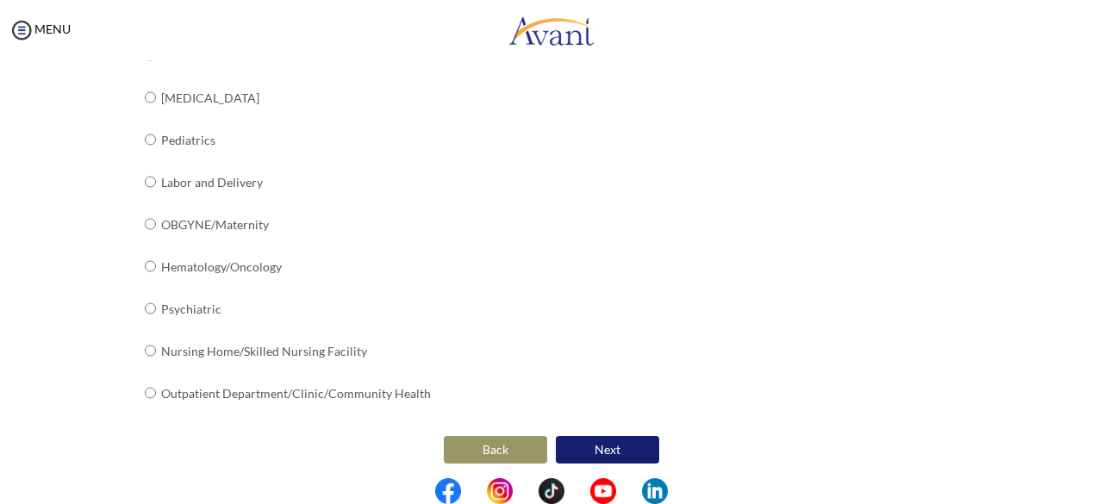
scroll to position [740, 0]
click at [647, 444] on button "Next" at bounding box center [607, 449] width 103 height 28
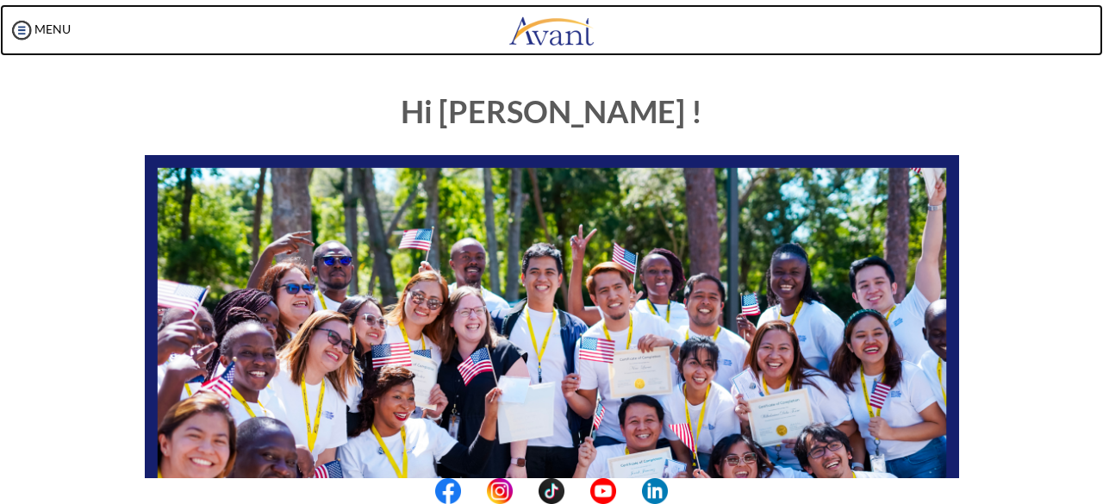
click at [694, 47] on link at bounding box center [551, 30] width 1103 height 52
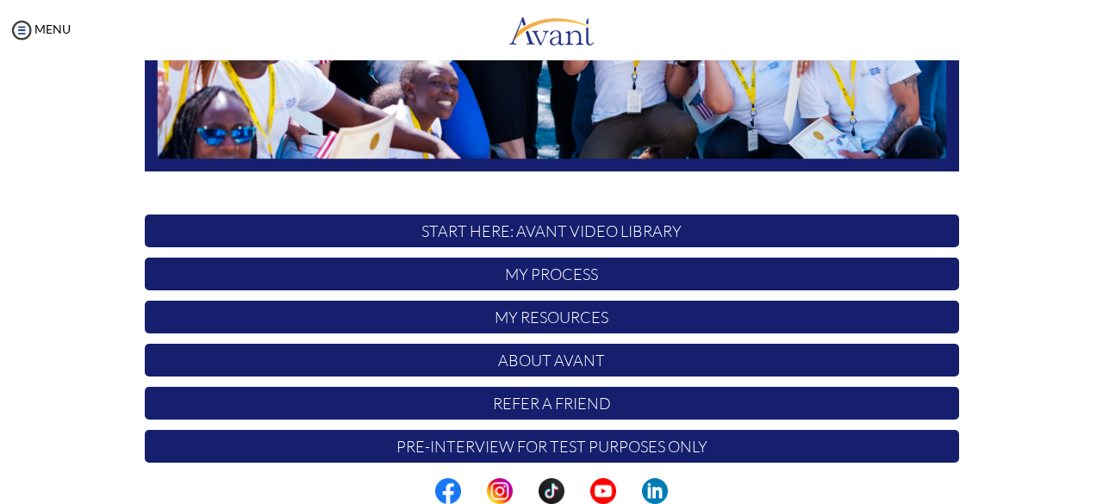
click at [598, 443] on p "Pre-Interview for test purposes only" at bounding box center [552, 446] width 814 height 33
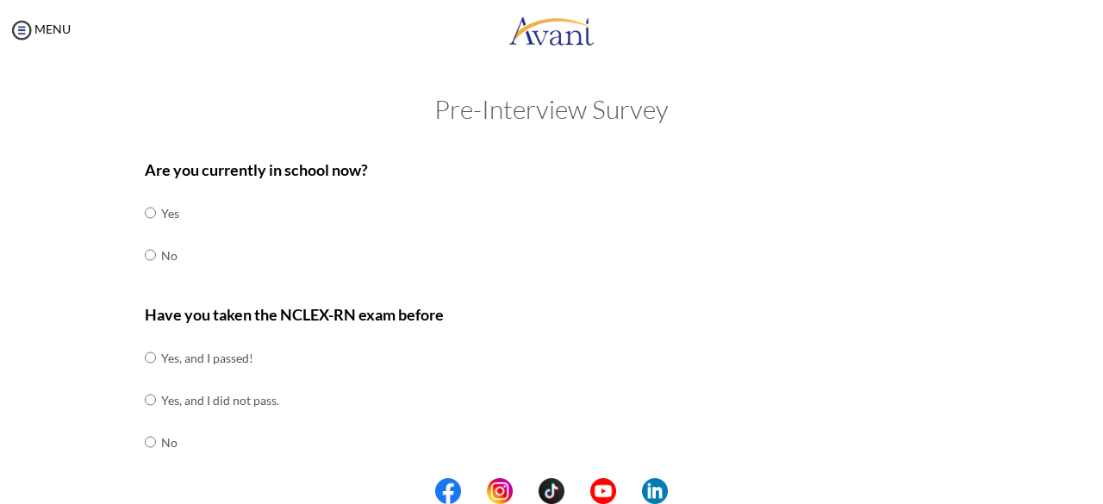
scroll to position [595, 0]
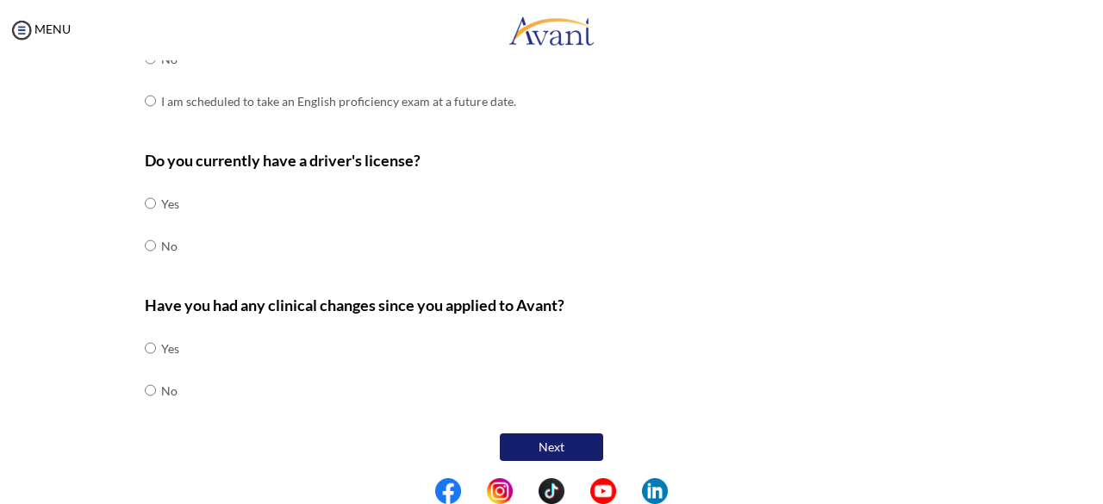
click at [571, 456] on button "Next" at bounding box center [551, 447] width 103 height 28
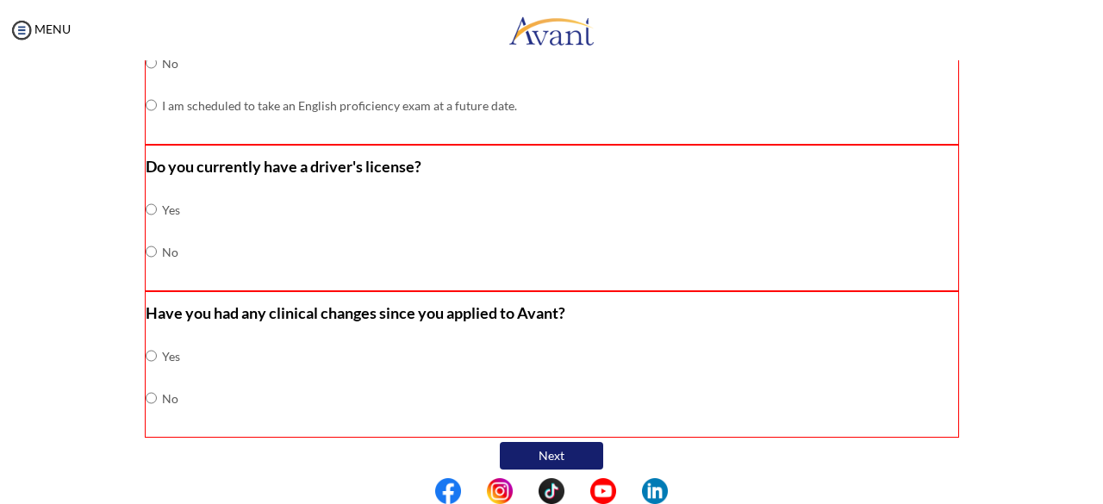
scroll to position [601, 0]
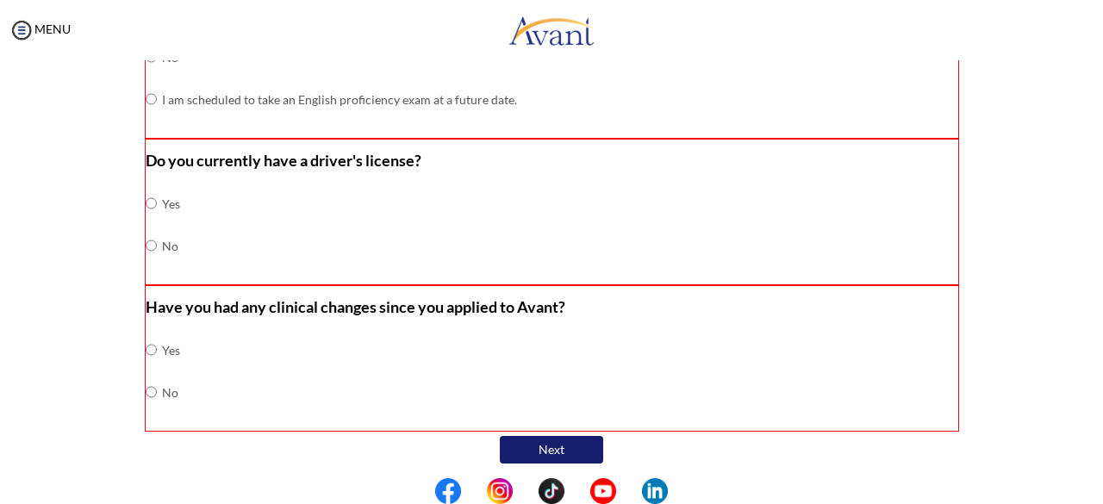
click at [552, 439] on button "Next" at bounding box center [551, 450] width 103 height 28
click at [502, 436] on button "Next" at bounding box center [551, 450] width 103 height 28
click at [21, 19] on img at bounding box center [22, 30] width 26 height 26
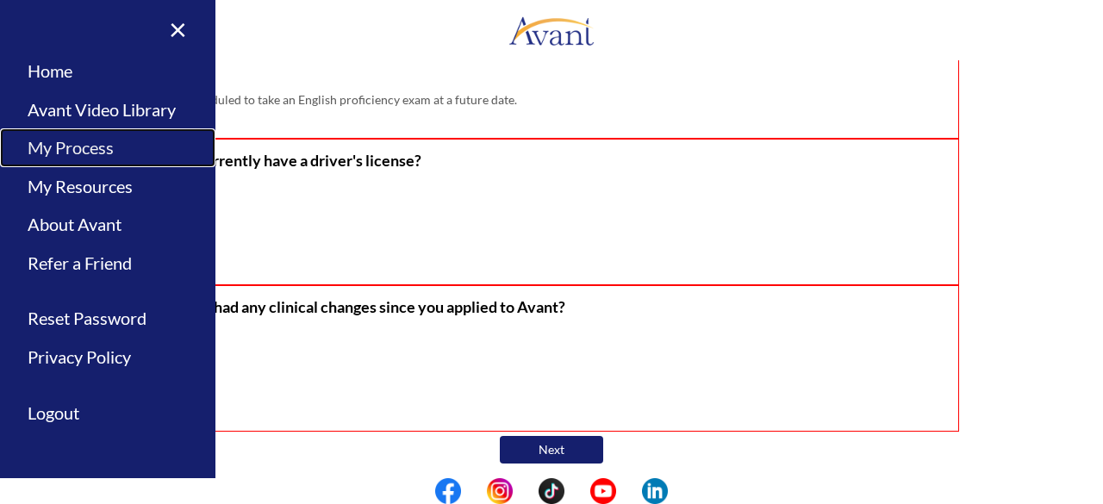
click at [113, 134] on link "My Process" at bounding box center [107, 147] width 215 height 39
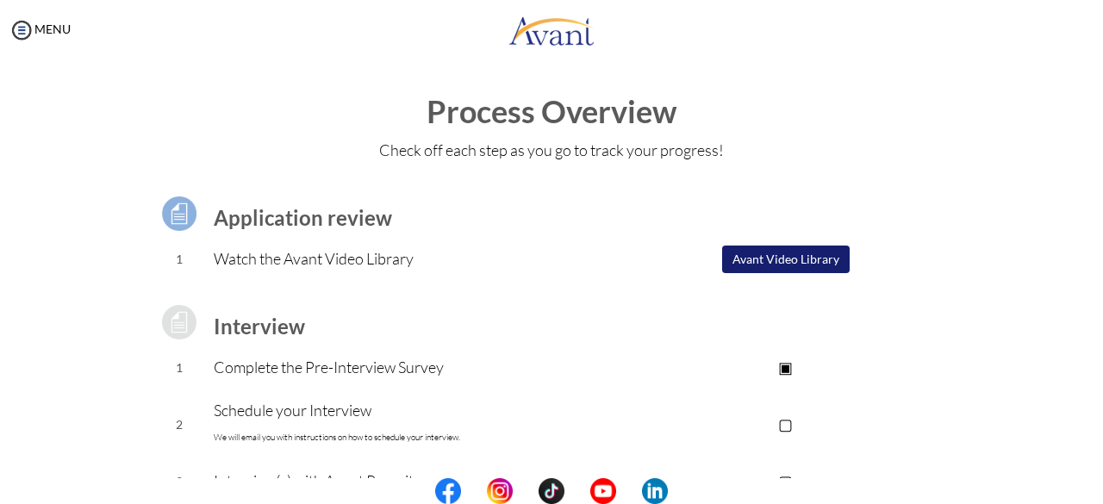
click at [979, 274] on div "Application review 1 Watch the Avant Video Library ▢ Avant Video Library Interv…" at bounding box center [551, 457] width 1008 height 570
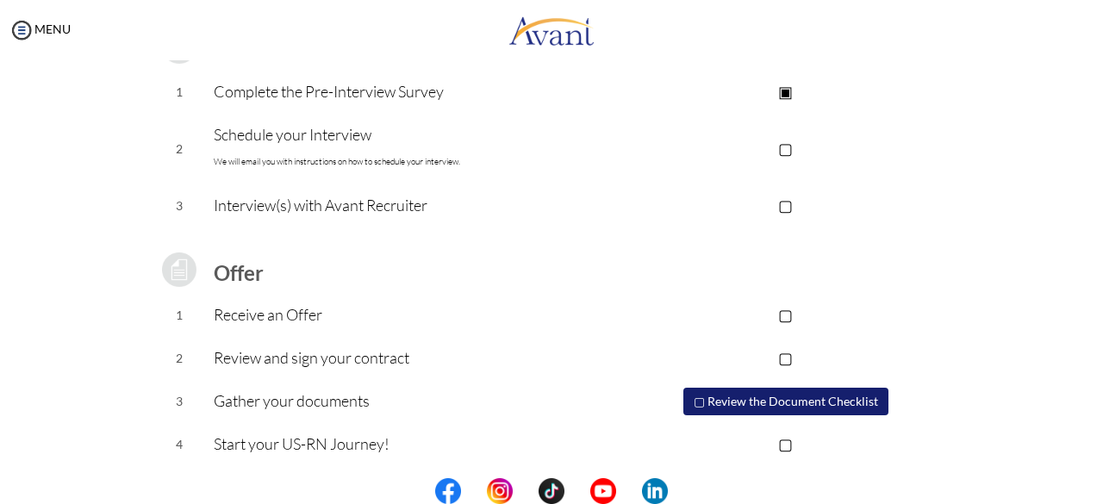
scroll to position [279, 0]
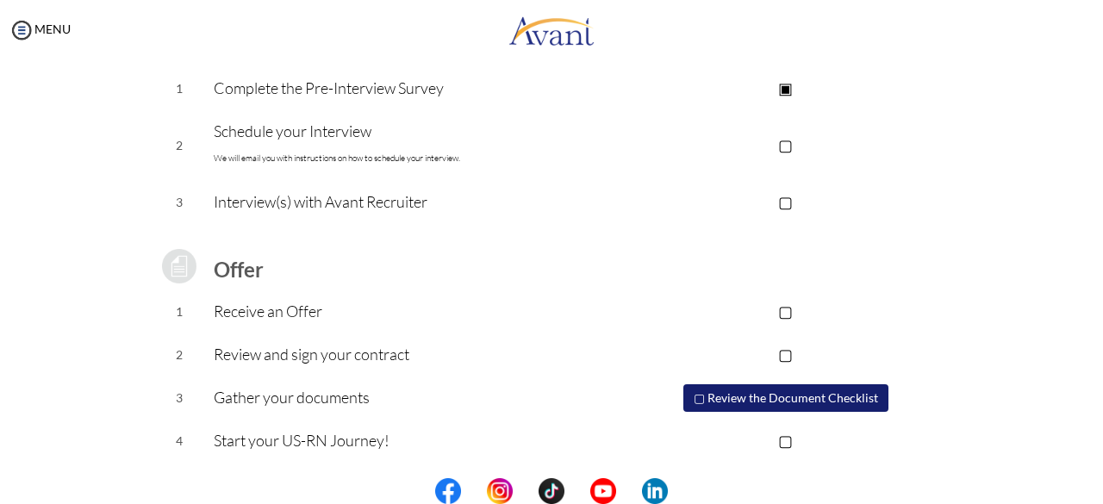
click at [715, 389] on button "▢ Review the Document Checklist" at bounding box center [785, 398] width 205 height 28
